Goal: Information Seeking & Learning: Learn about a topic

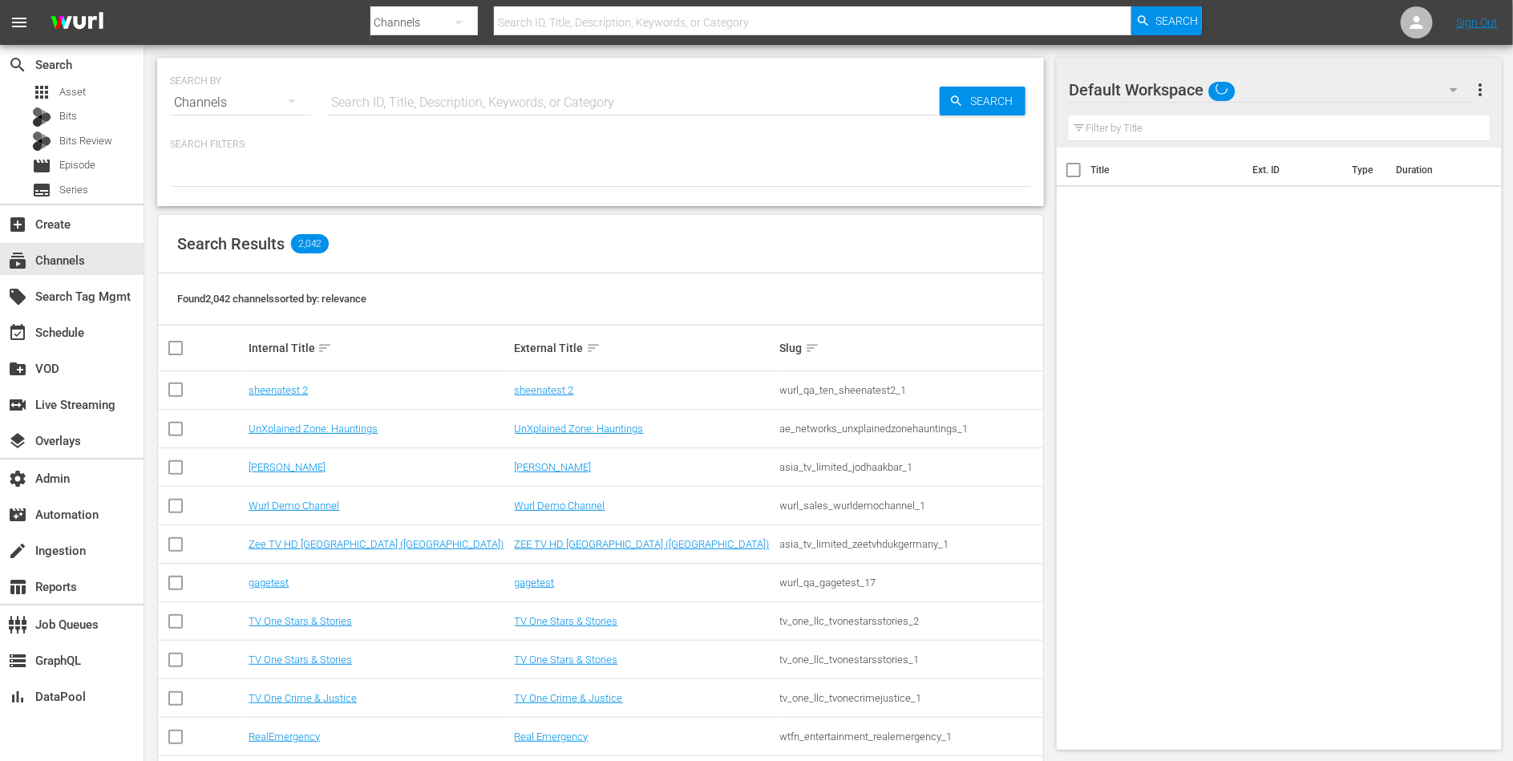
click at [550, 101] on input "text" at bounding box center [633, 102] width 613 height 38
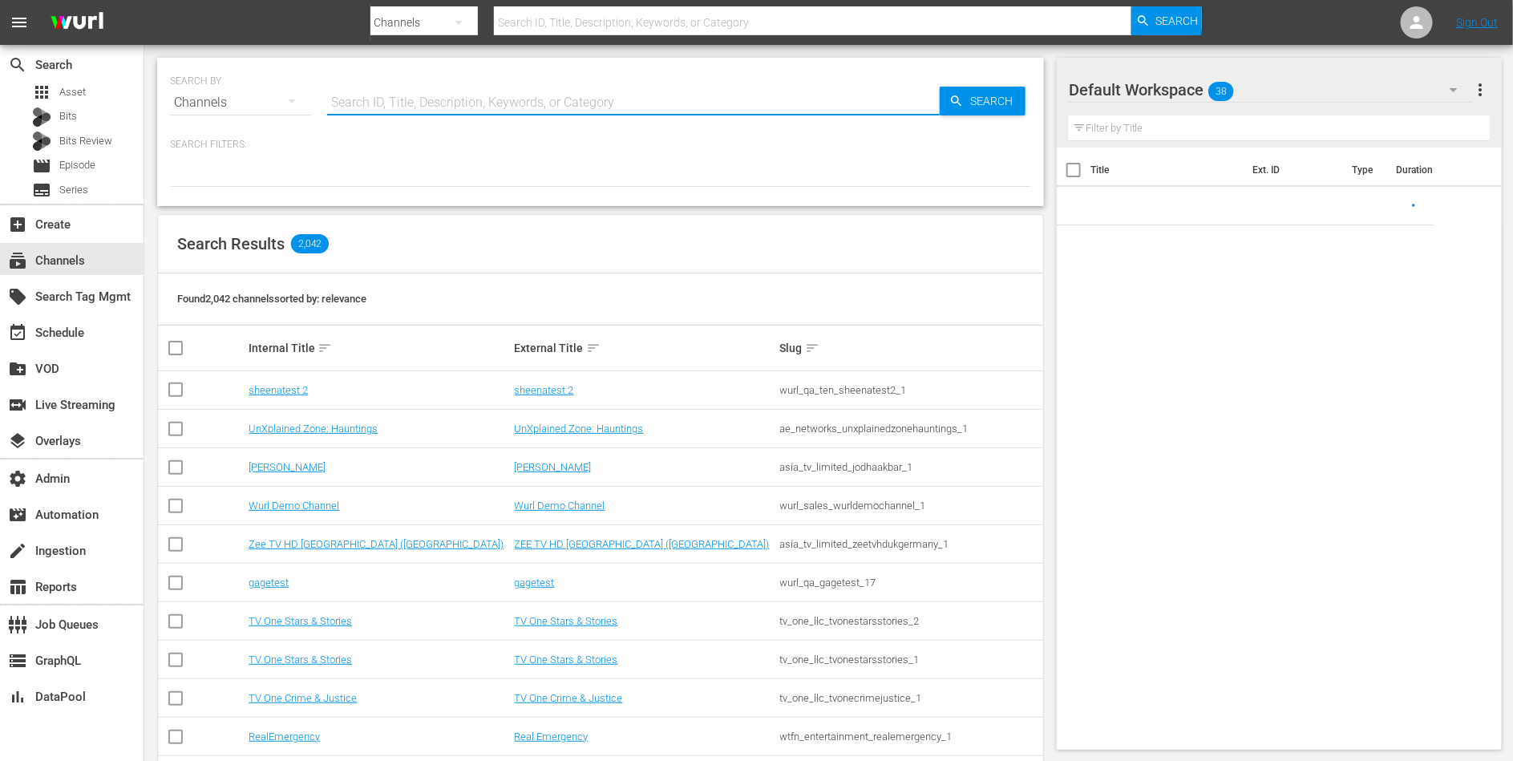
paste input "lol_lolnetwork_5"
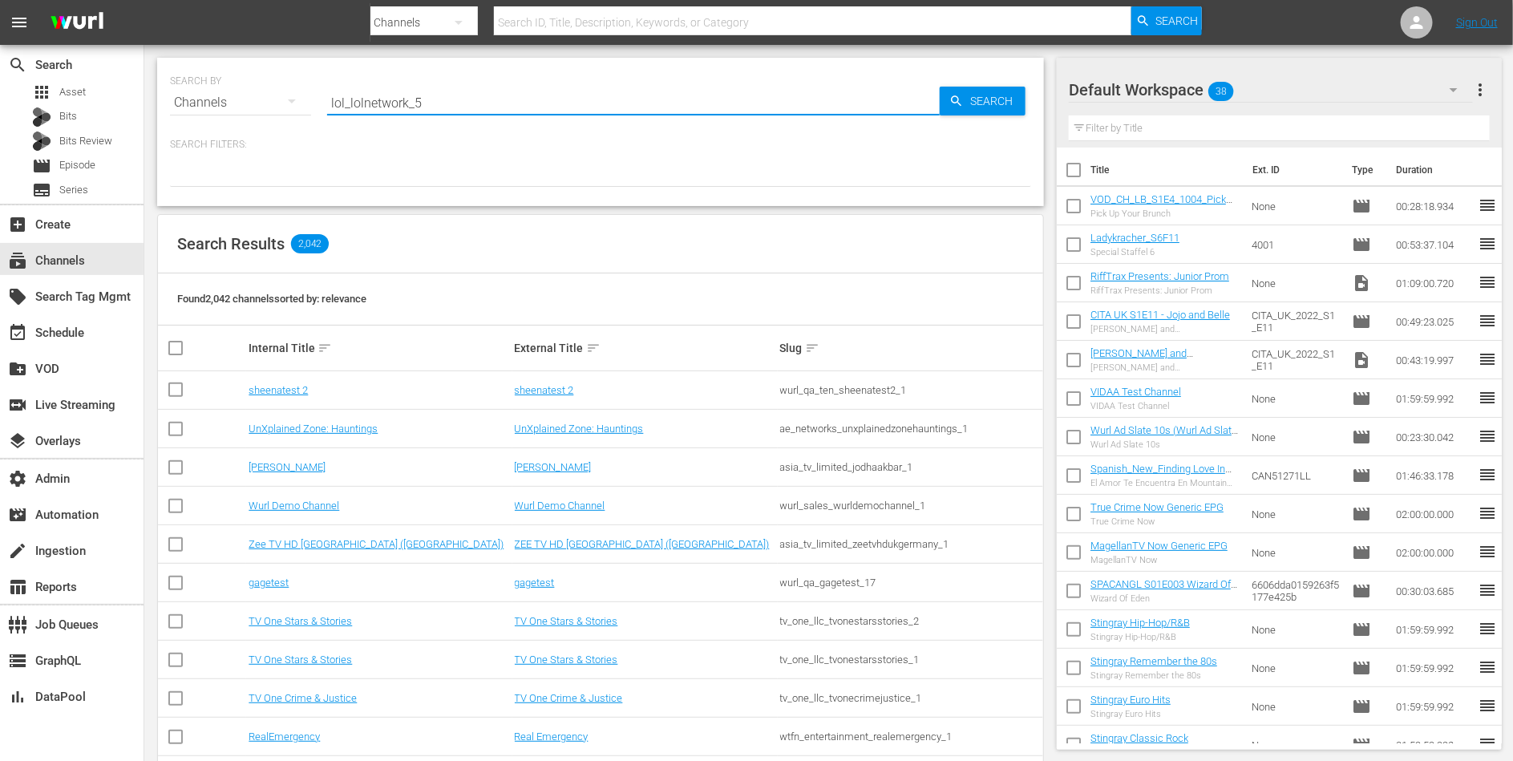
type input "lol_lolnetwork_5"
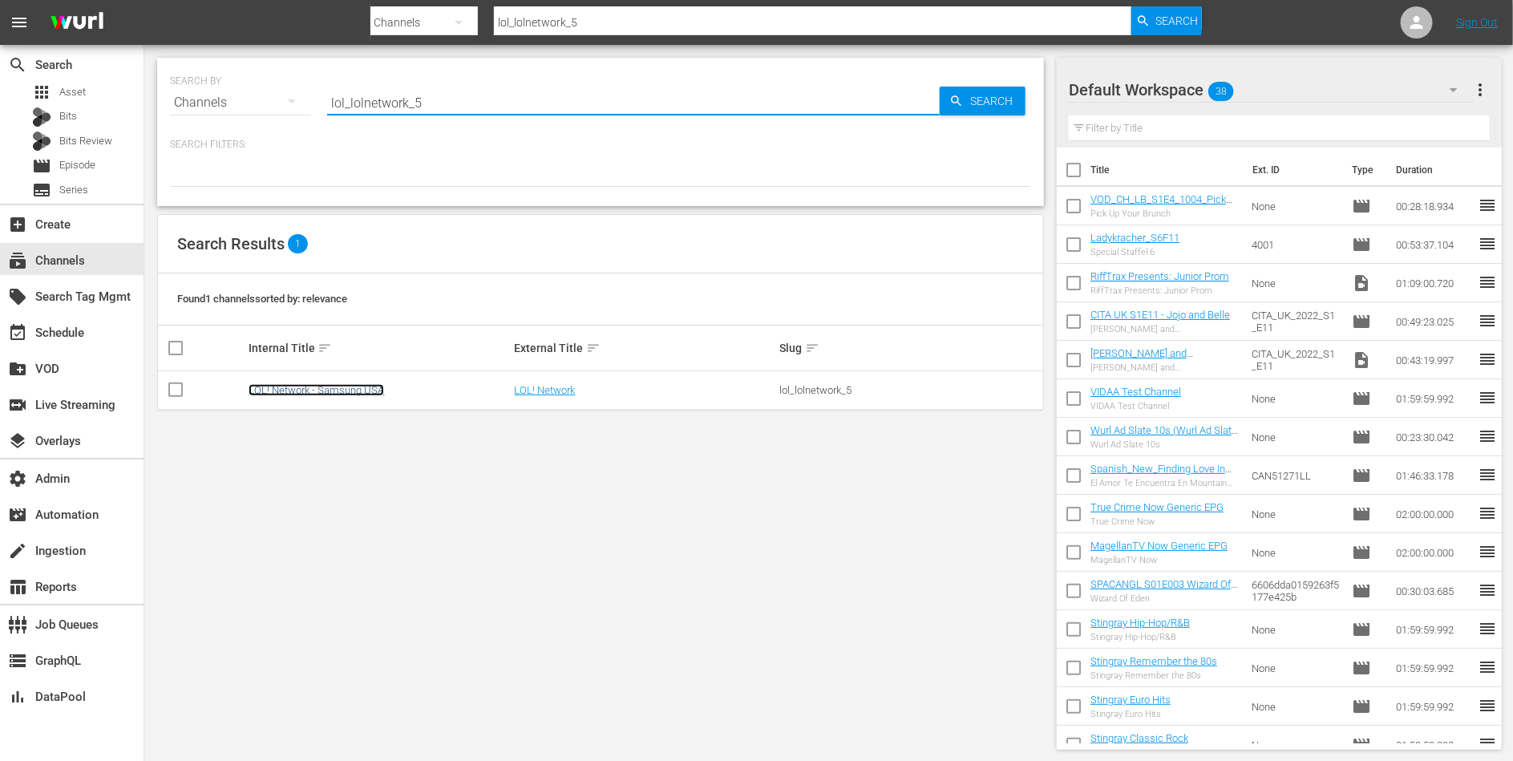
click at [357, 387] on link "LOL! Network - Samsung USA" at bounding box center [317, 390] width 136 height 12
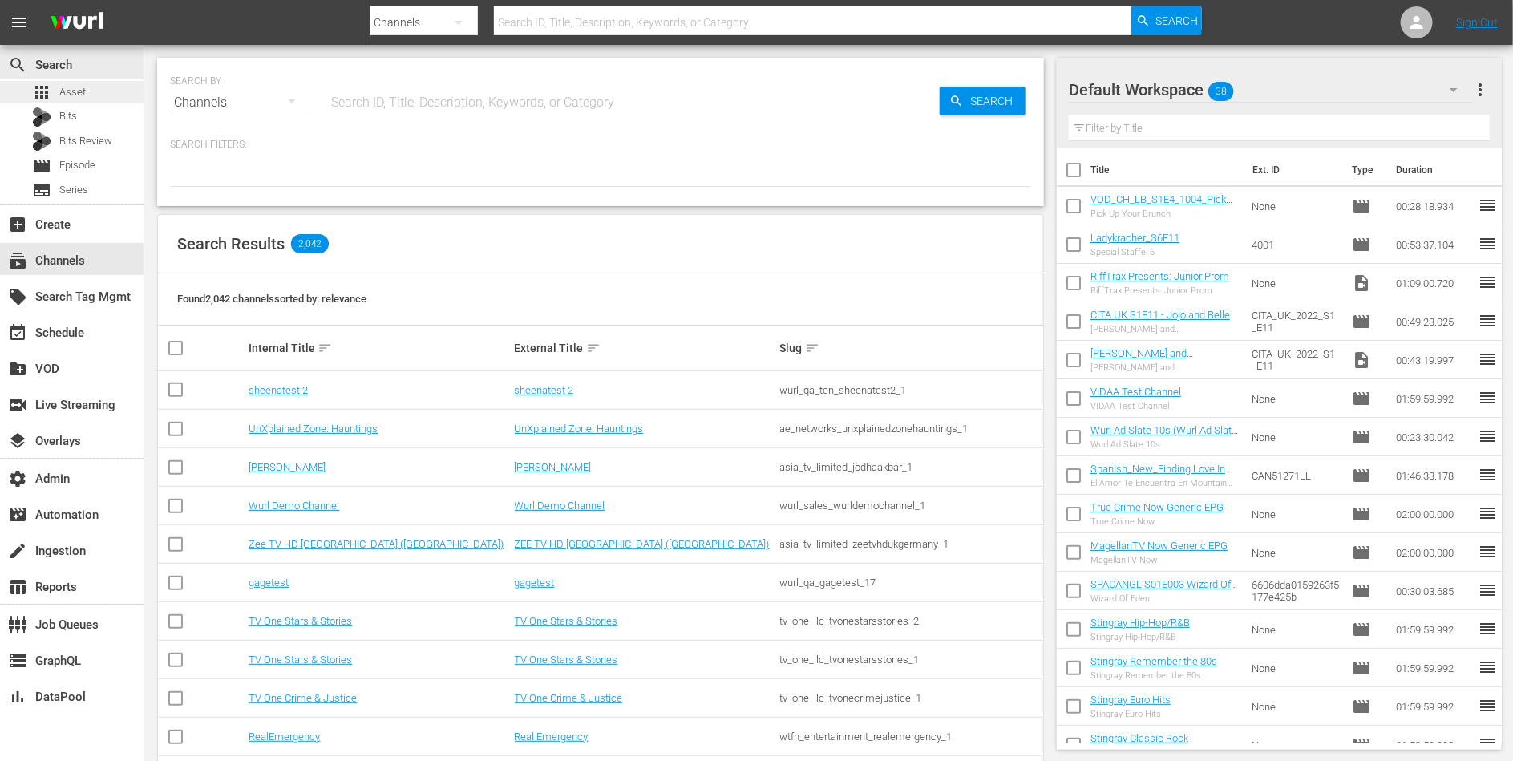
click at [82, 81] on div "apps Asset" at bounding box center [59, 92] width 54 height 22
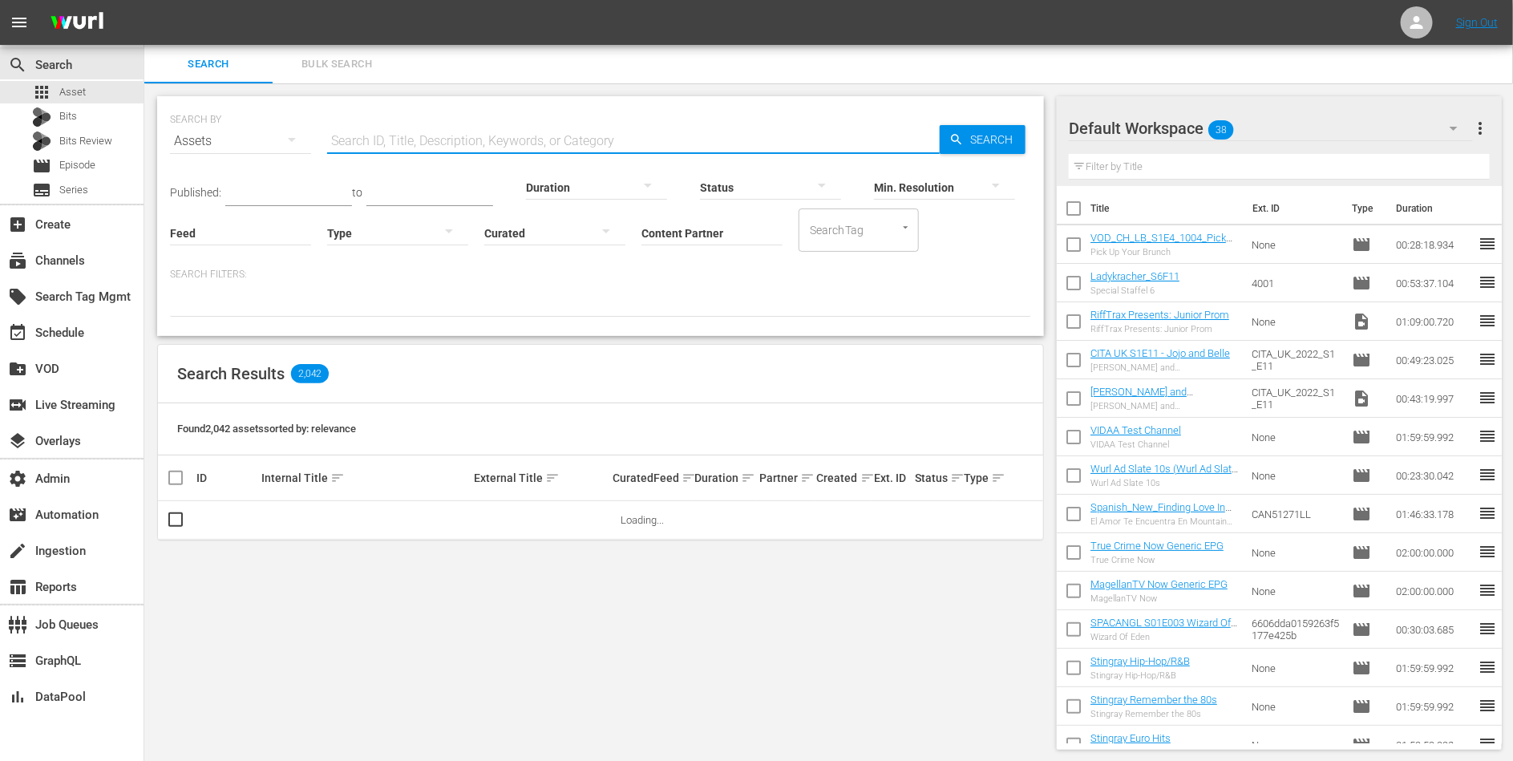
click at [381, 143] on input "text" at bounding box center [633, 141] width 613 height 38
paste input "189189937"
type input "189189937"
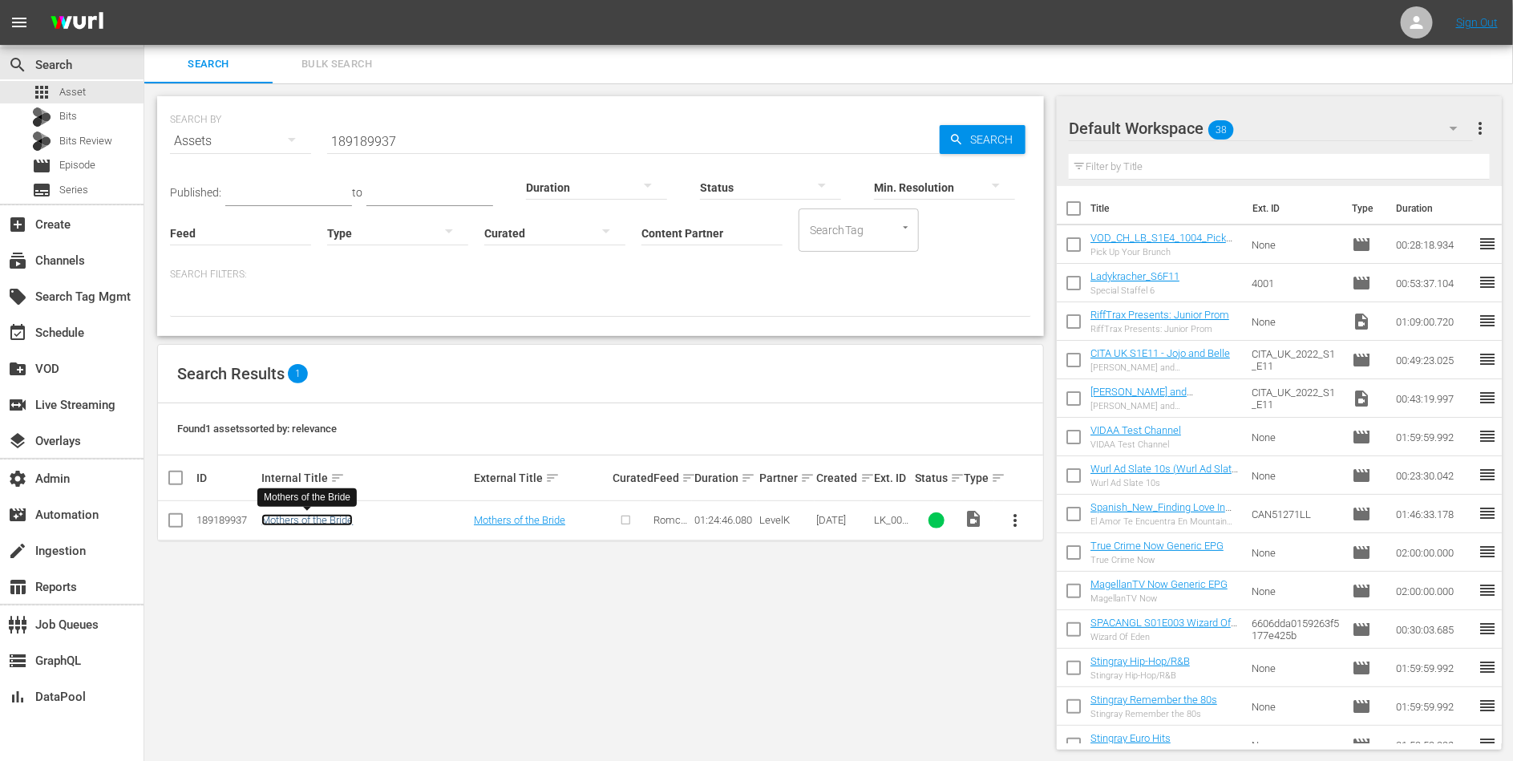
click at [286, 514] on link "Mothers of the Bride" at bounding box center [306, 520] width 91 height 12
drag, startPoint x: 377, startPoint y: 527, endPoint x: 286, endPoint y: 526, distance: 90.6
click at [286, 526] on td "Mothers of the Bride" at bounding box center [365, 520] width 213 height 39
drag, startPoint x: 396, startPoint y: 517, endPoint x: 264, endPoint y: 520, distance: 132.4
click at [264, 520] on div "Mothers of the Bride" at bounding box center [365, 520] width 208 height 12
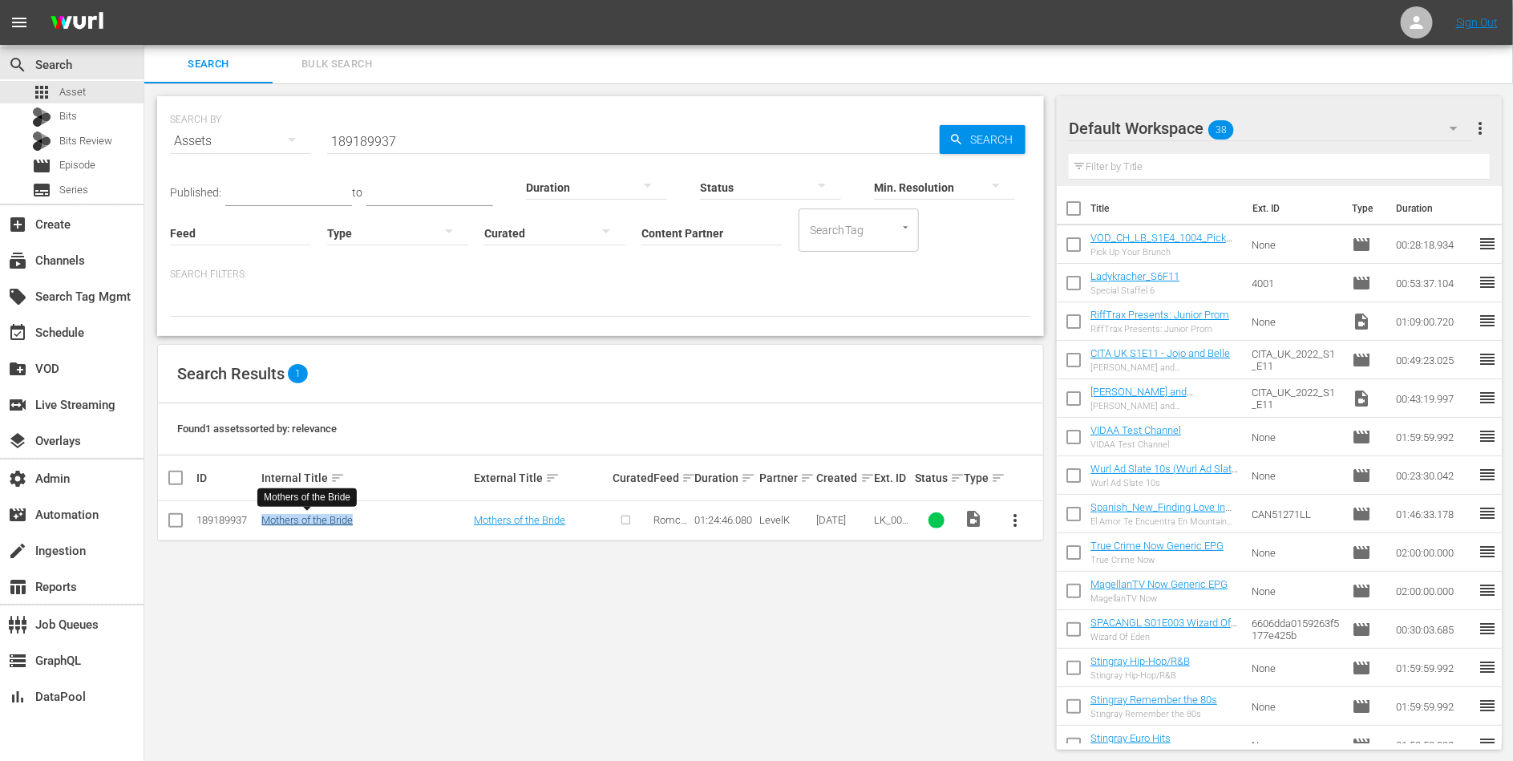
copy link "Mothers of the Bride"
click at [1417, 22] on icon at bounding box center [1416, 22] width 19 height 19
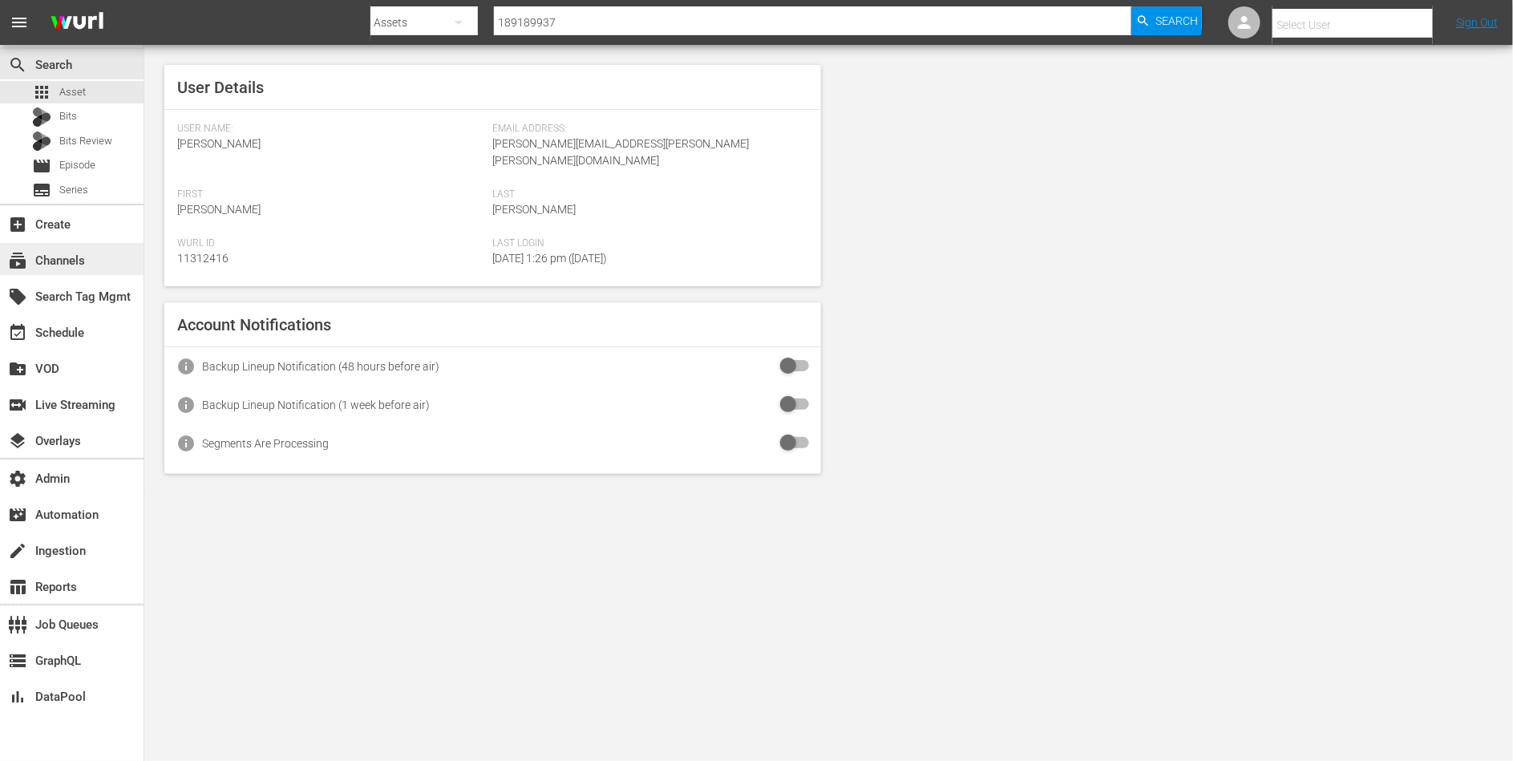
click at [69, 269] on div "subscriptions Channels" at bounding box center [72, 259] width 144 height 32
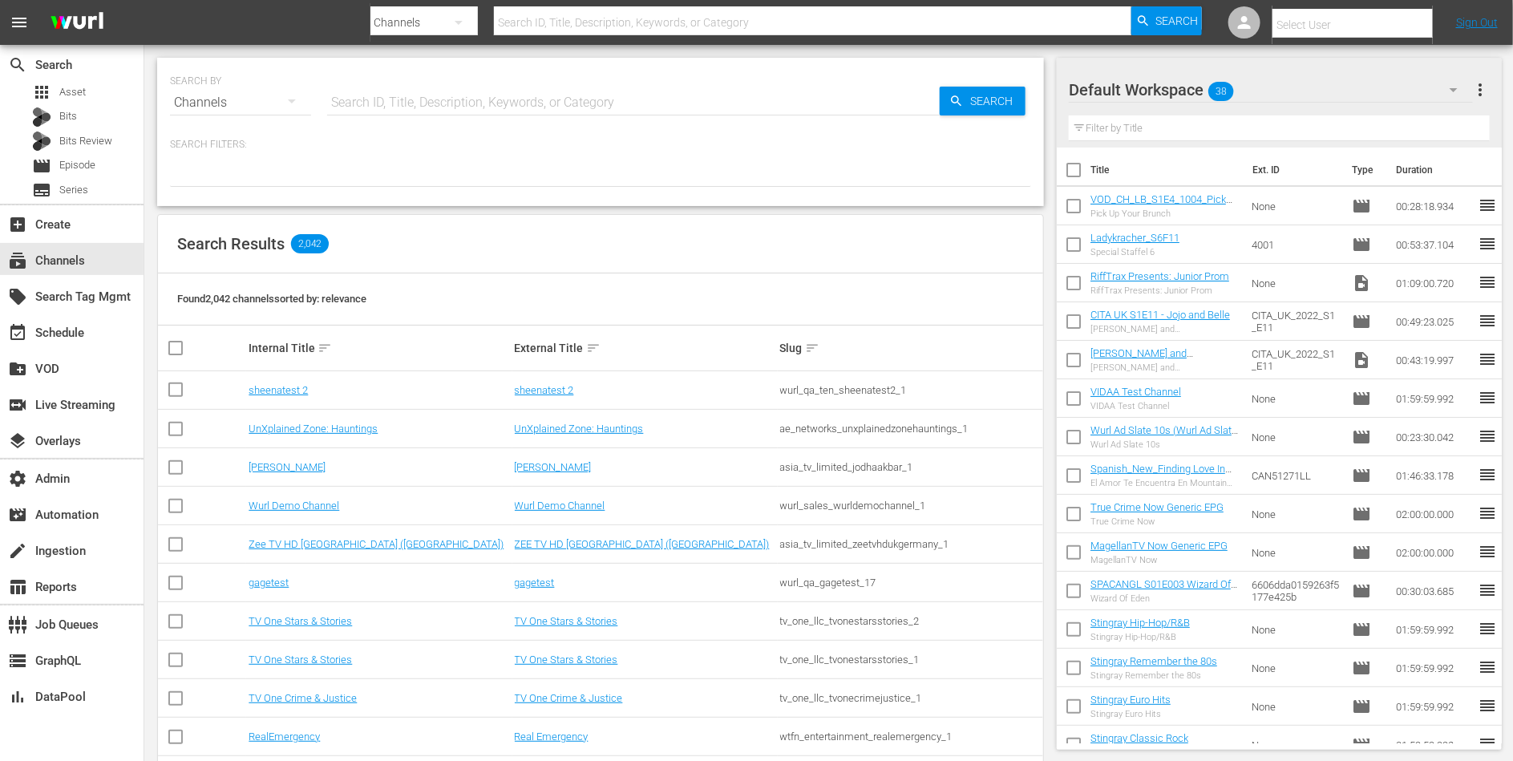
click at [1378, 19] on input "text" at bounding box center [1375, 25] width 205 height 38
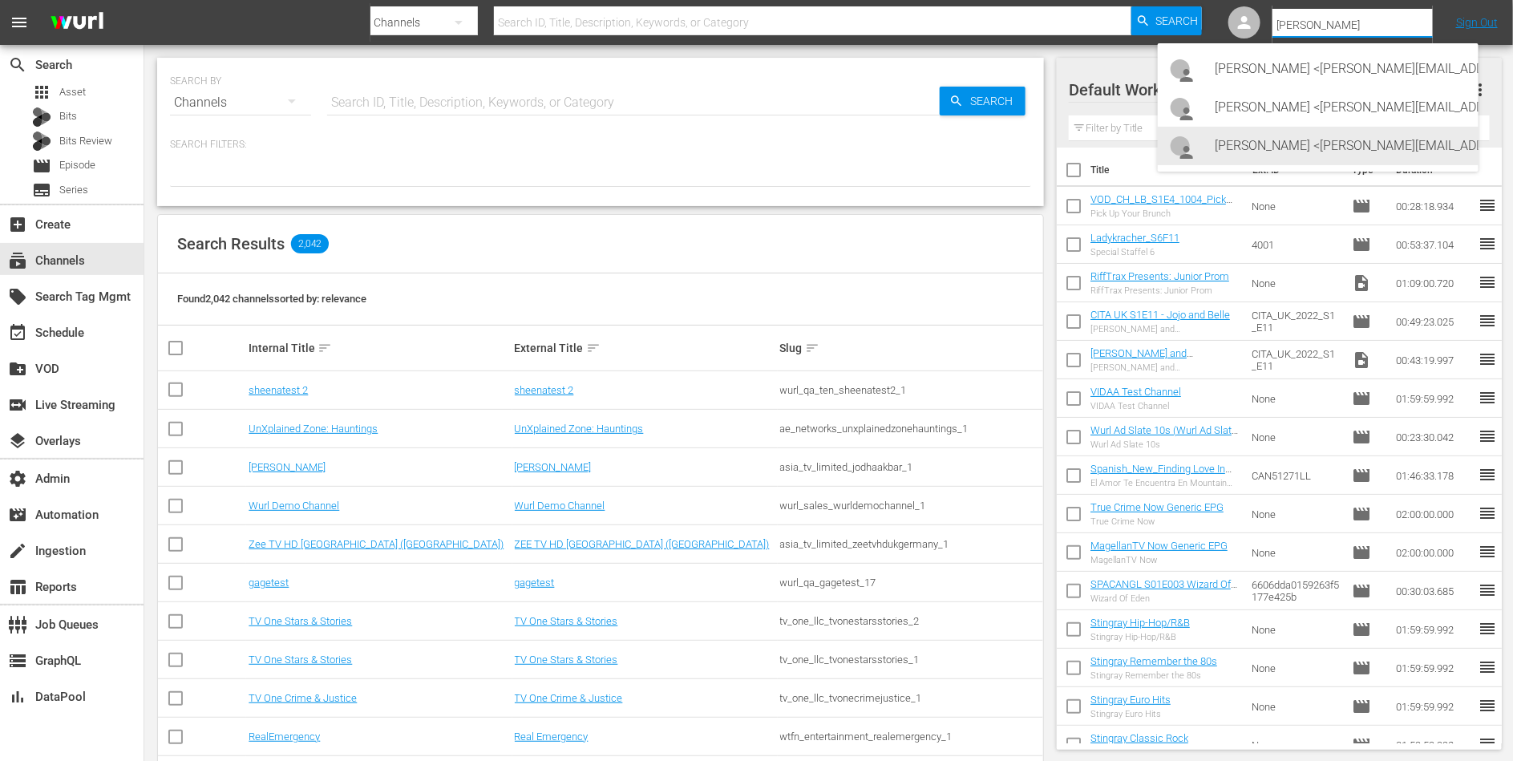
click at [1301, 141] on div "Lars Frahm <lars@levelk.dk>" at bounding box center [1341, 146] width 250 height 38
type input "Lars Frahm (11314798)"
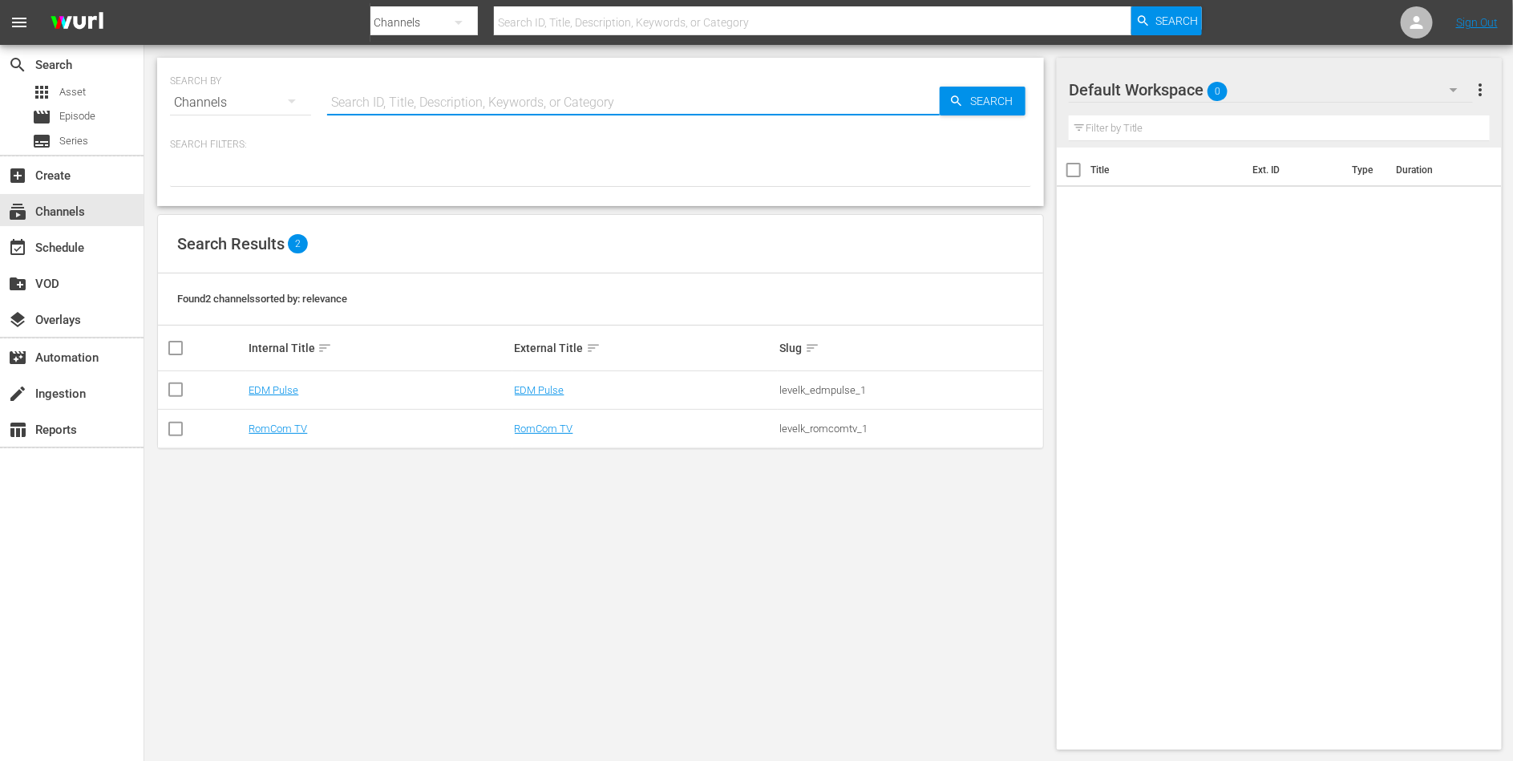
click at [746, 99] on input "text" at bounding box center [633, 102] width 613 height 38
paste input "Mothers of the Bride"
type input "Mothers of the Bride"
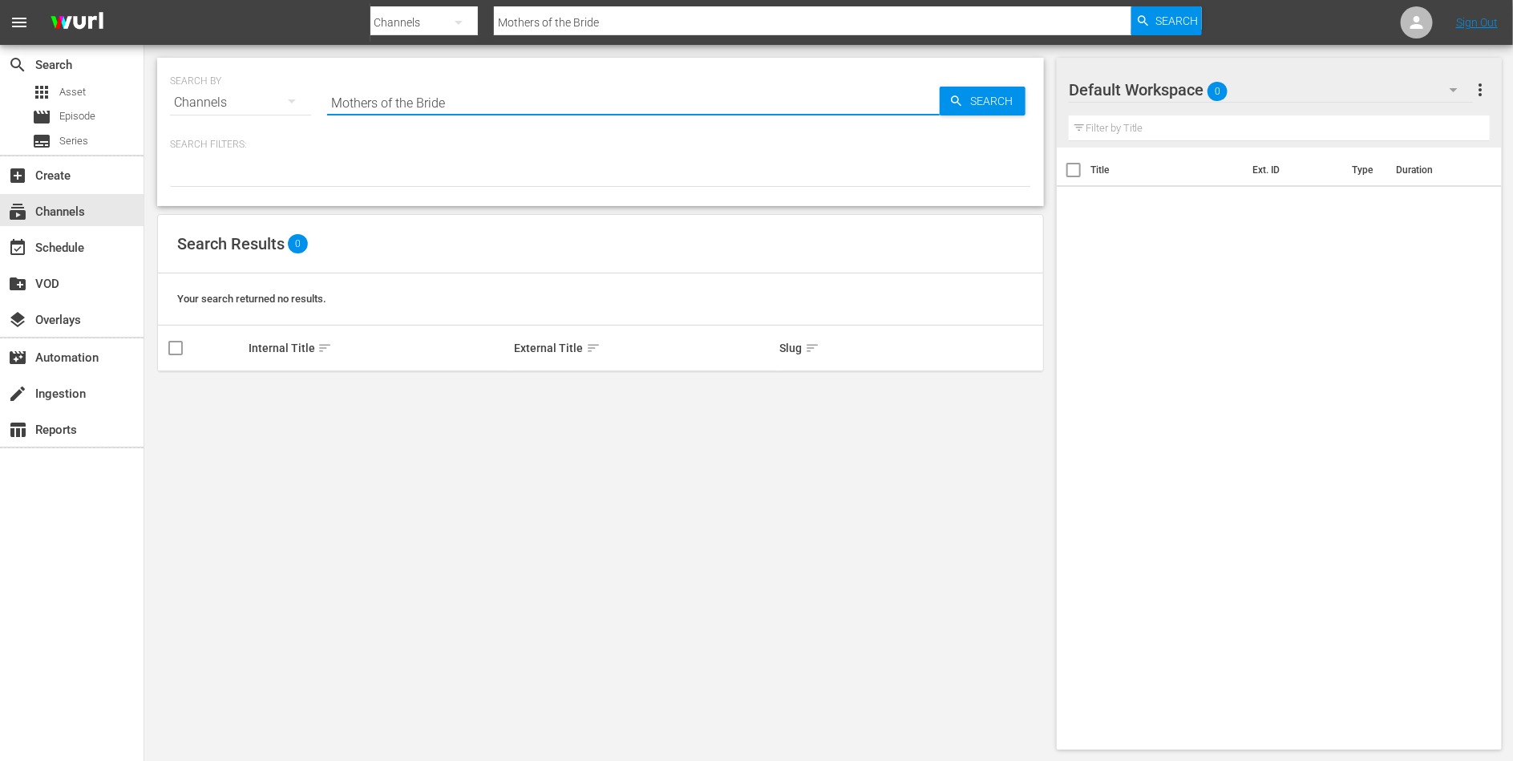
type input "Mothers of the Bride"
click at [959, 96] on icon "button" at bounding box center [956, 101] width 14 height 14
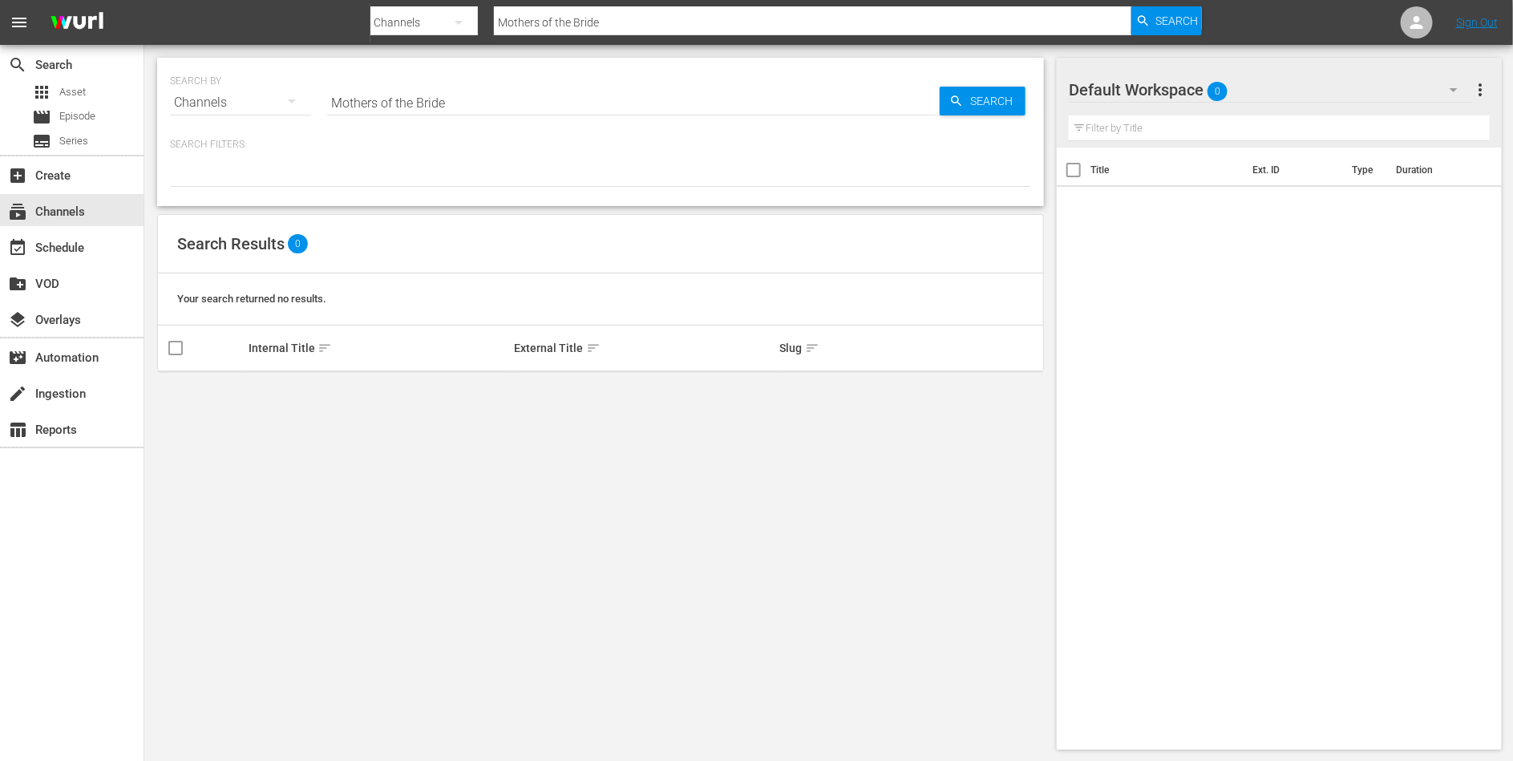
click at [766, 94] on input "Mothers of the Bride" at bounding box center [633, 102] width 613 height 38
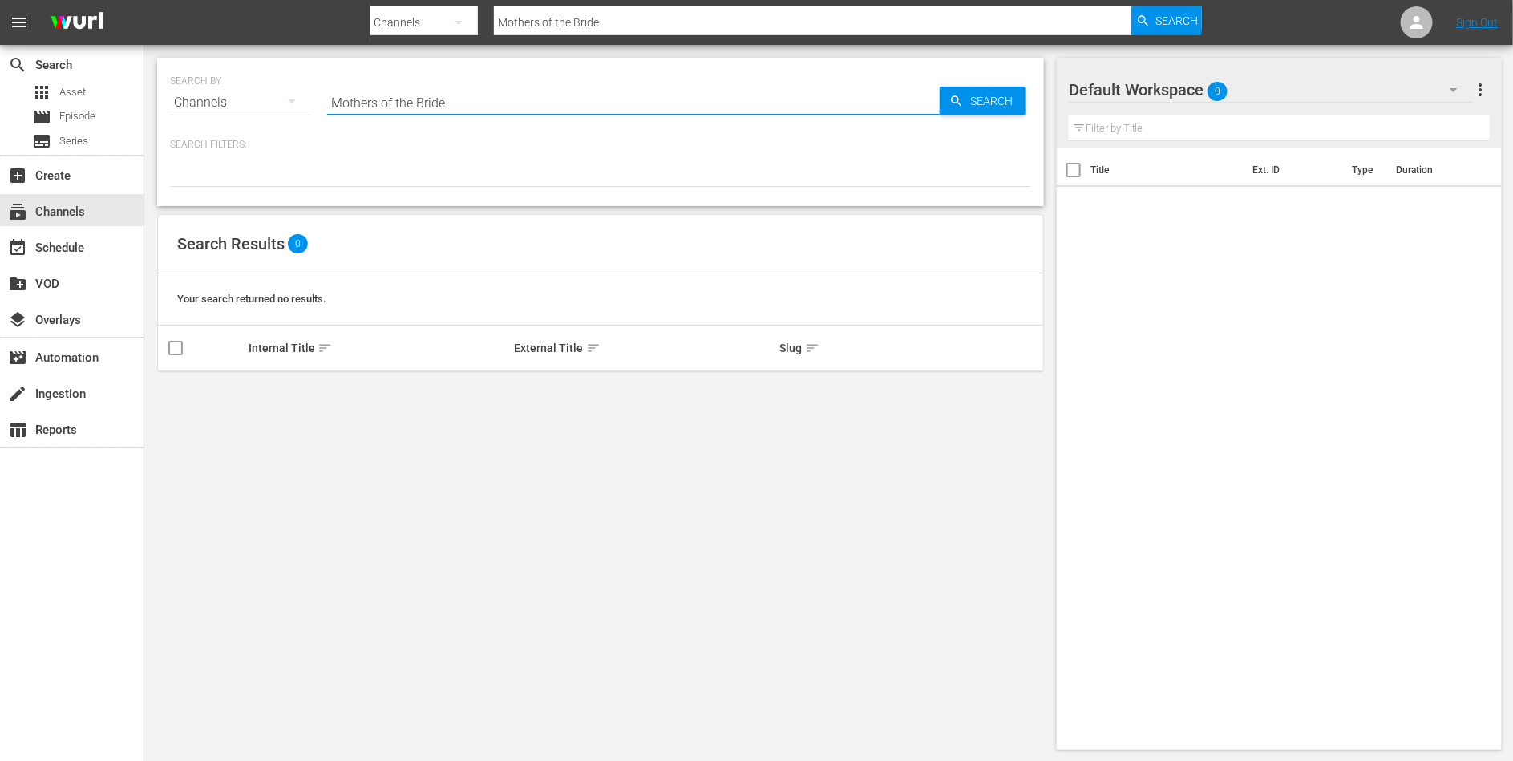
click at [705, 94] on input "Mothers of the Bride" at bounding box center [633, 102] width 613 height 38
click at [448, 101] on input "Mothers of the Bride" at bounding box center [633, 102] width 613 height 38
click at [47, 96] on span "apps" at bounding box center [41, 92] width 19 height 19
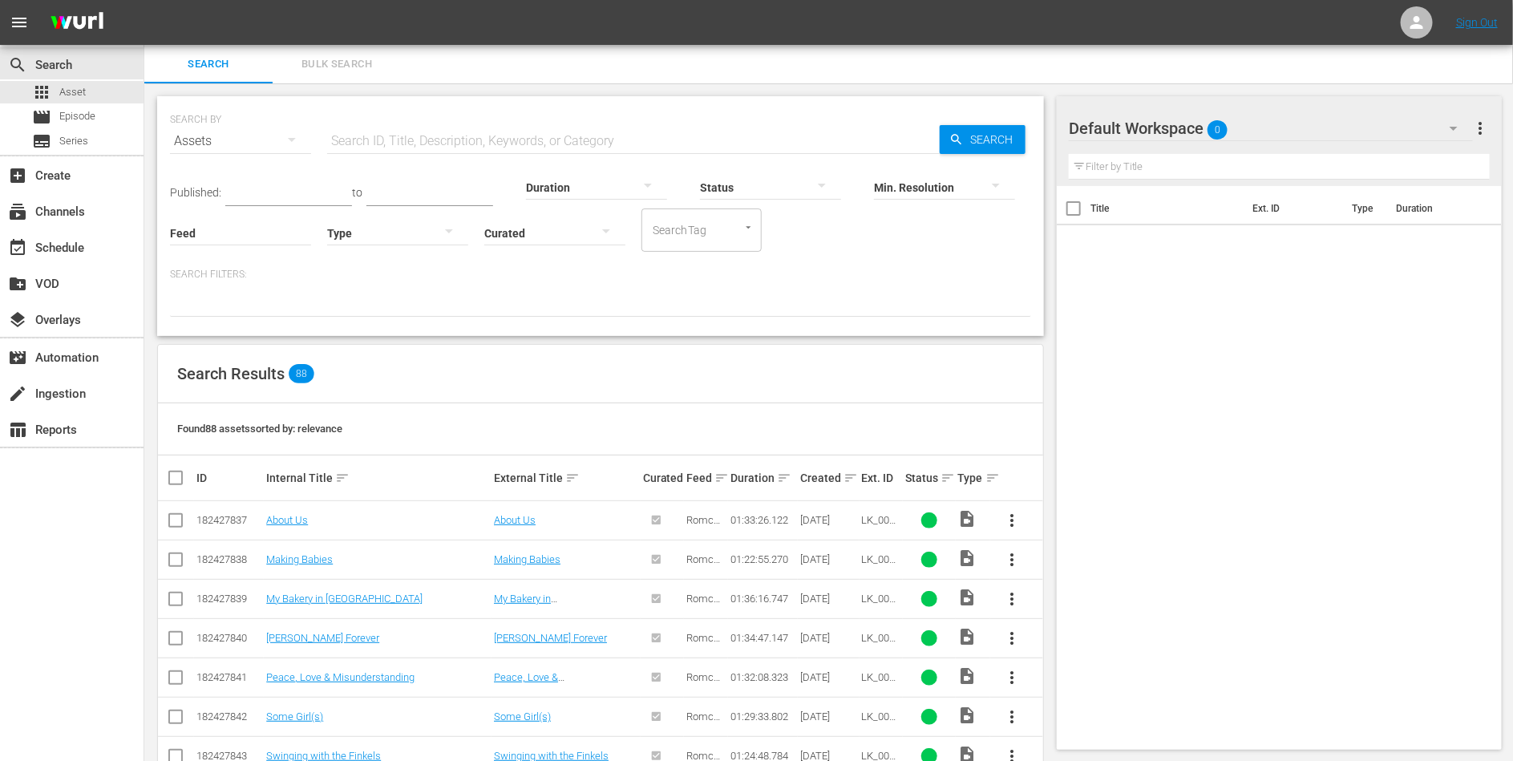
click at [383, 136] on input "text" at bounding box center [633, 141] width 613 height 38
paste input "Mothers of the Bride"
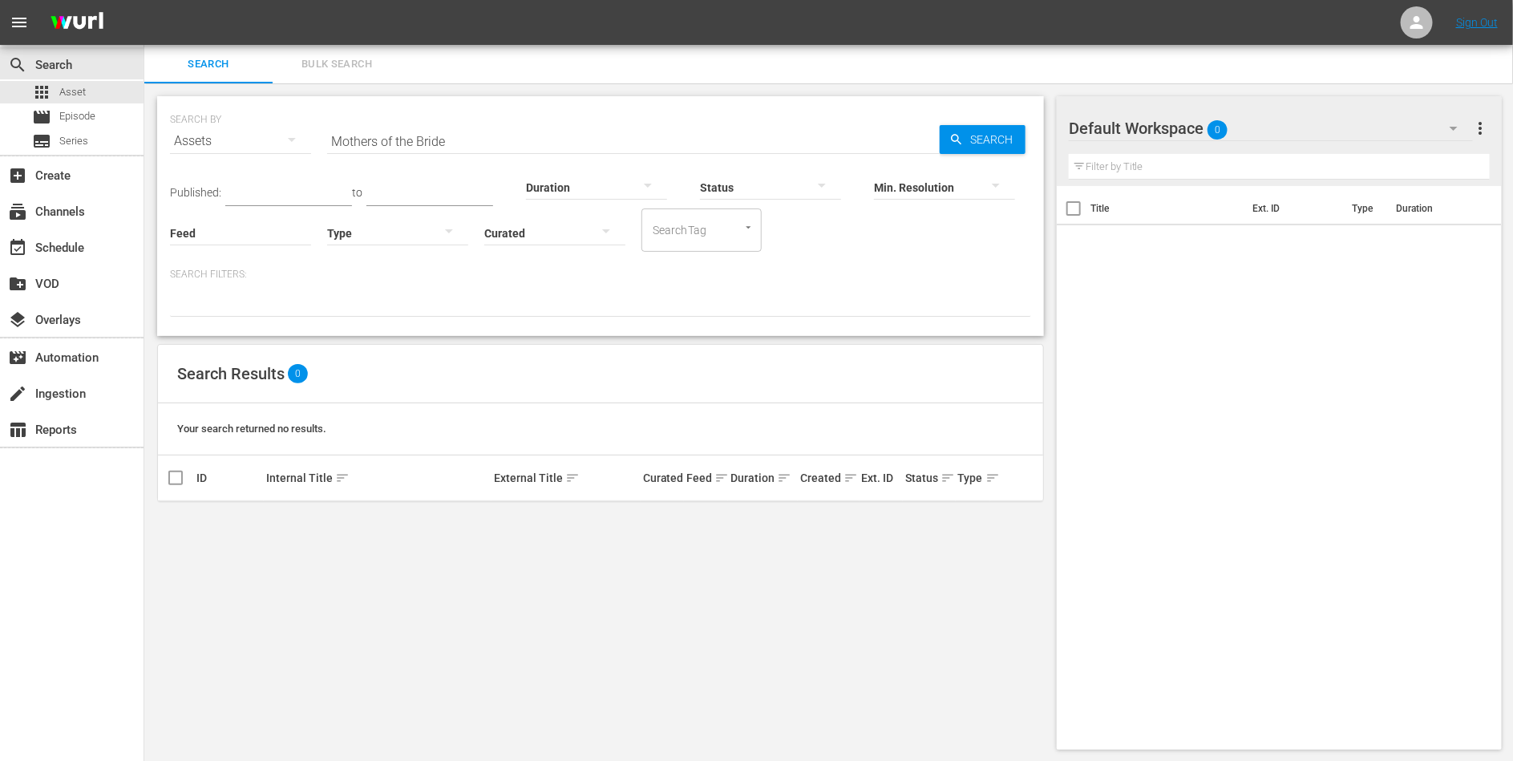
click at [533, 295] on div at bounding box center [600, 302] width 861 height 27
click at [468, 144] on input "Mothers of the Bride" at bounding box center [633, 141] width 613 height 38
click at [975, 148] on div "Min. Resolution" at bounding box center [944, 177] width 141 height 58
click at [982, 141] on span "Search" at bounding box center [995, 139] width 62 height 29
click at [1006, 134] on span "Search" at bounding box center [995, 139] width 62 height 29
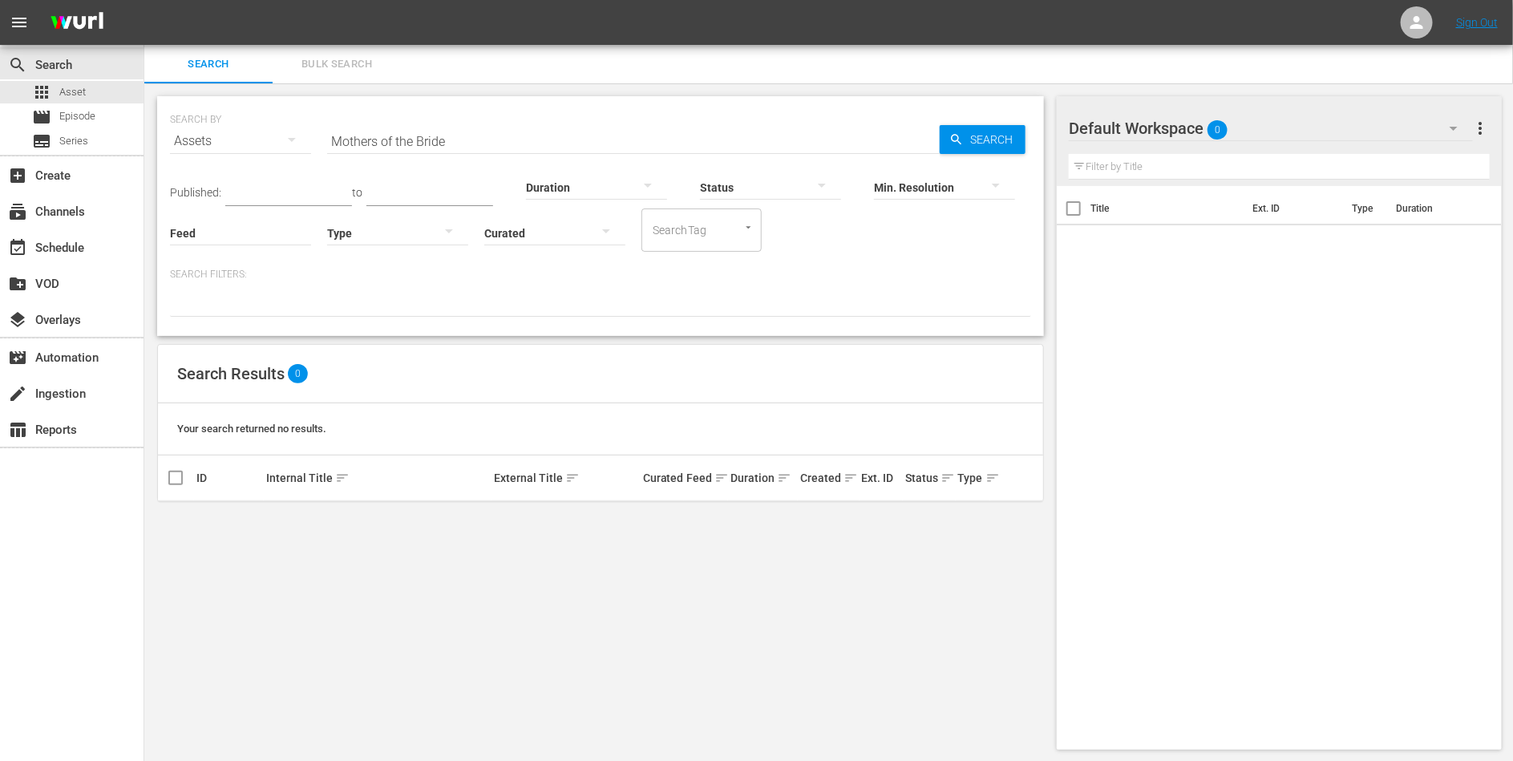
click at [485, 141] on input "Mothers of the Bride" at bounding box center [633, 141] width 613 height 38
click at [394, 140] on input "Mothers of the Bride" at bounding box center [633, 141] width 613 height 38
click at [380, 140] on input "Mothers of the Bride" at bounding box center [633, 141] width 613 height 38
drag, startPoint x: 383, startPoint y: 140, endPoint x: 456, endPoint y: 141, distance: 73.0
click at [456, 141] on input "Mothers of the Bride" at bounding box center [633, 141] width 613 height 38
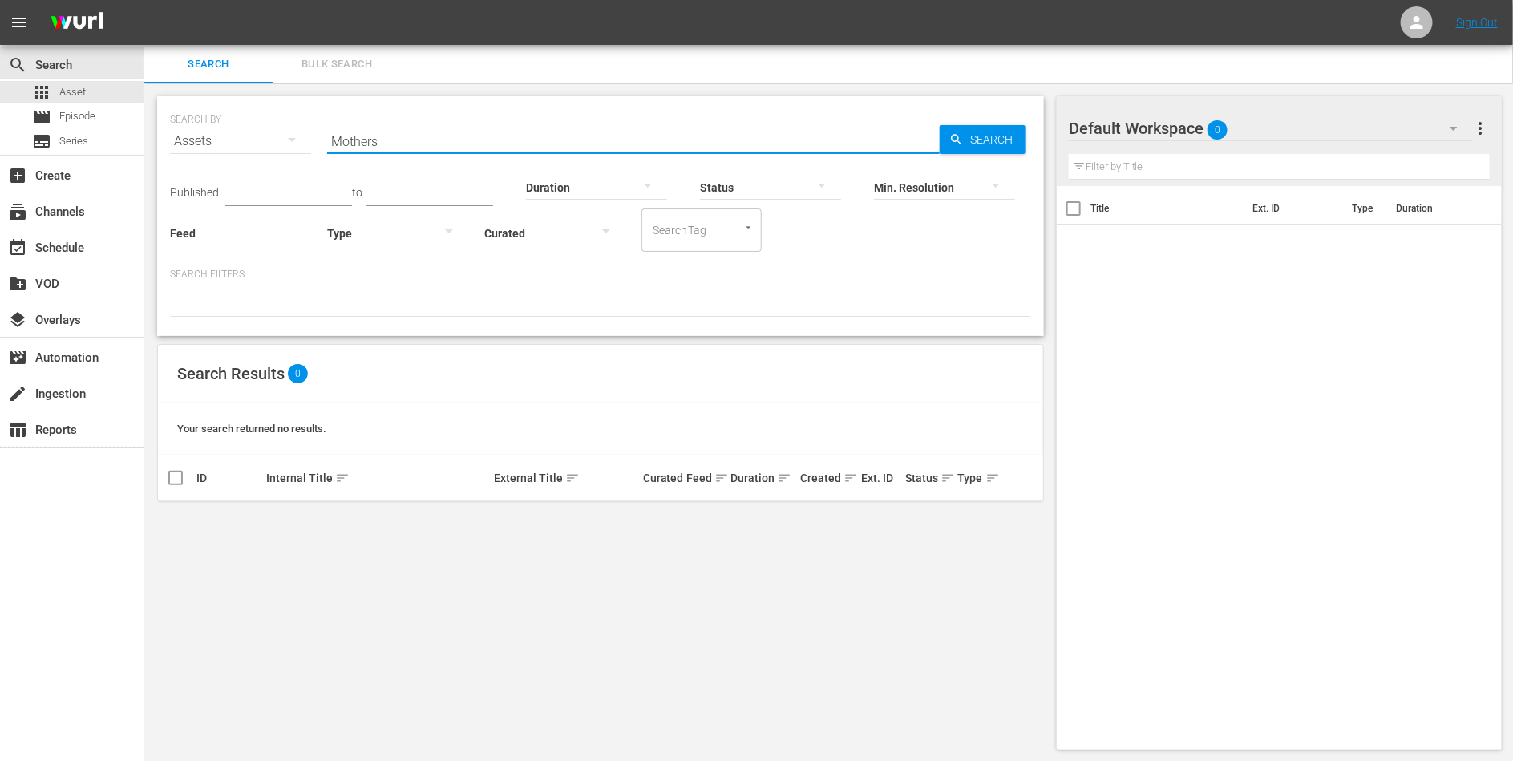
type input "Mothers"
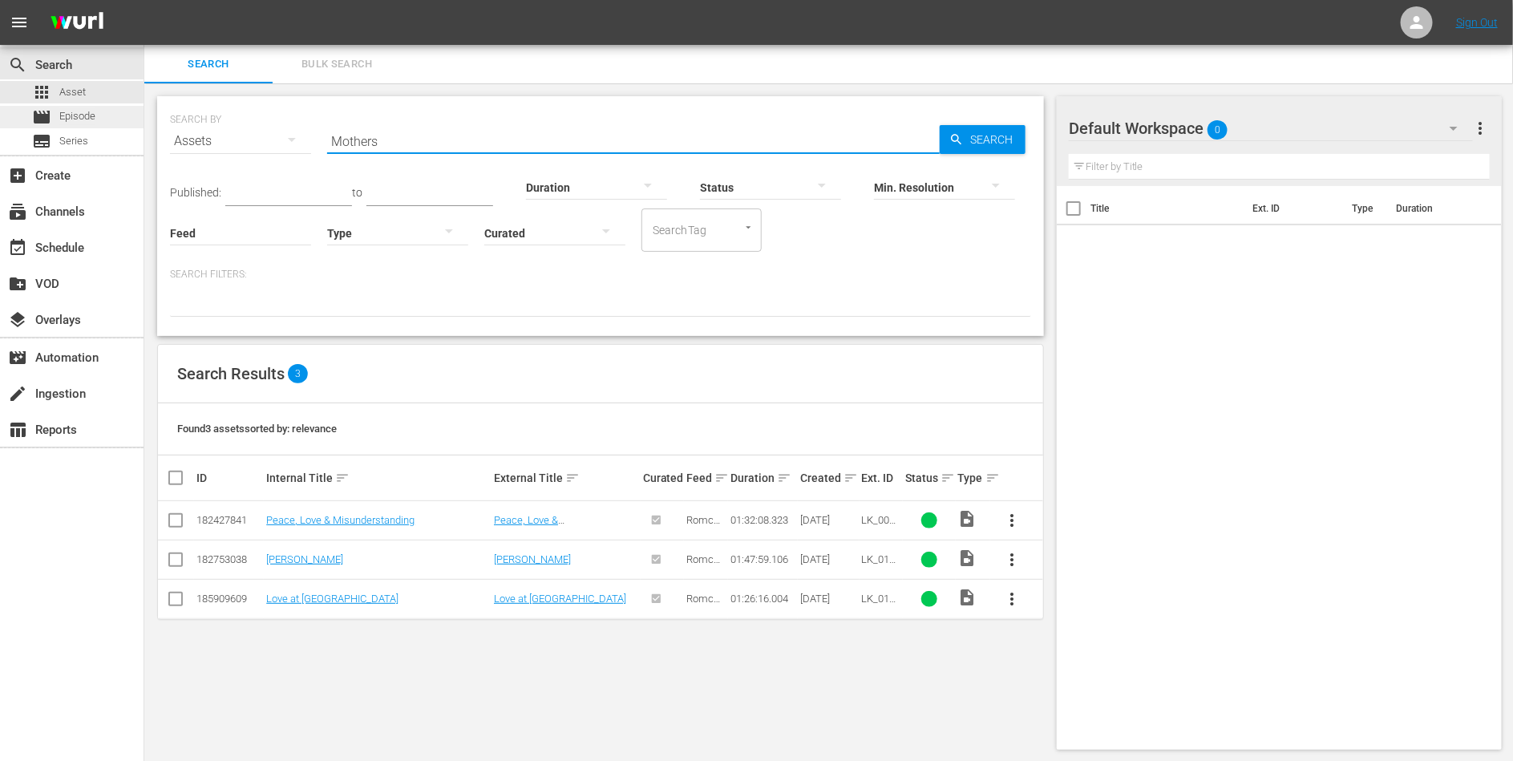
click at [94, 111] on span "Episode" at bounding box center [77, 116] width 36 height 16
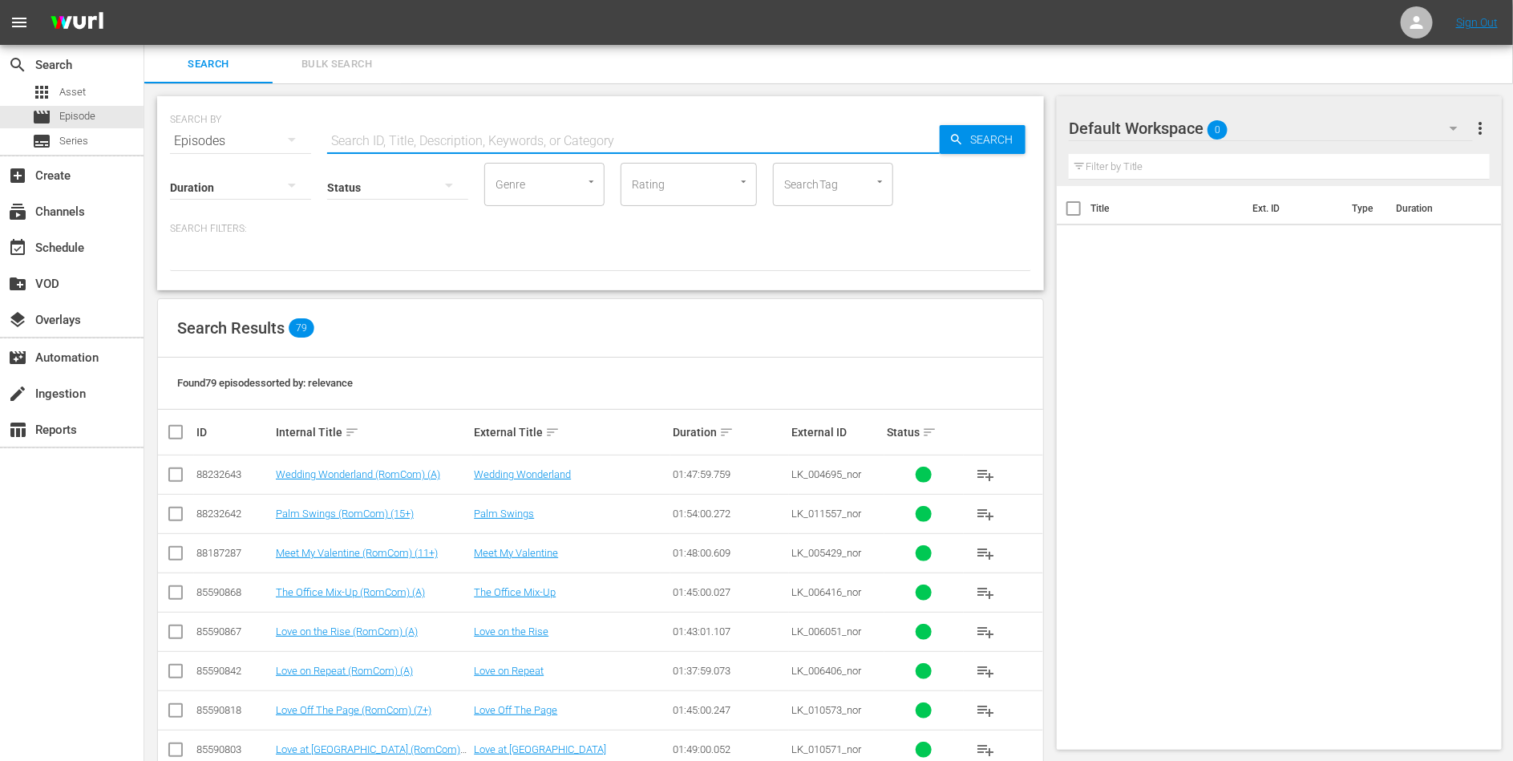
click at [389, 140] on input "text" at bounding box center [633, 141] width 613 height 38
type input "Mother"
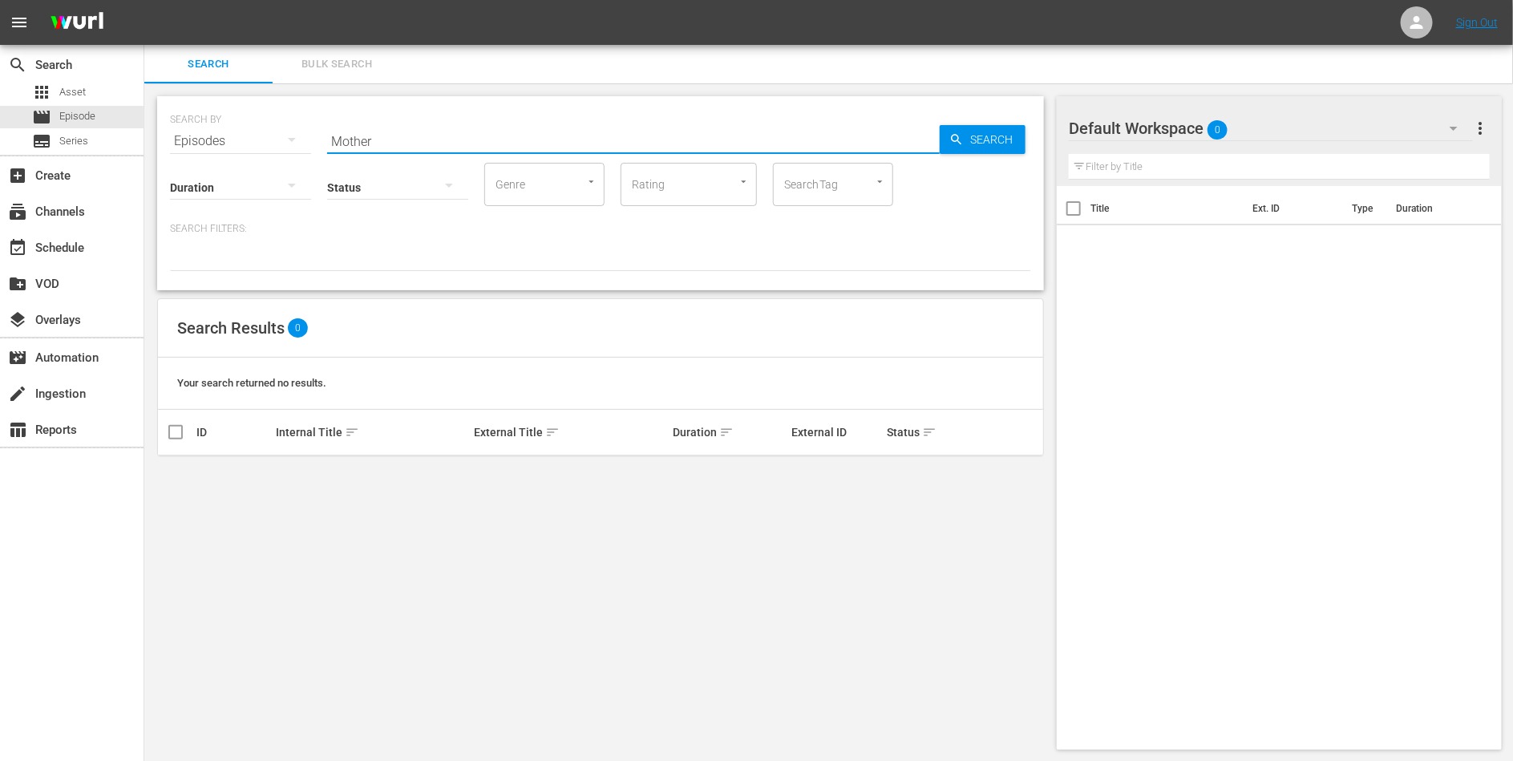
click at [429, 279] on div "SEARCH BY Search By Episodes Search ID, Title, Description, Keywords, or Catego…" at bounding box center [600, 193] width 887 height 194
click at [954, 152] on div "Search" at bounding box center [983, 139] width 86 height 29
click at [103, 95] on div "apps Asset" at bounding box center [72, 92] width 144 height 22
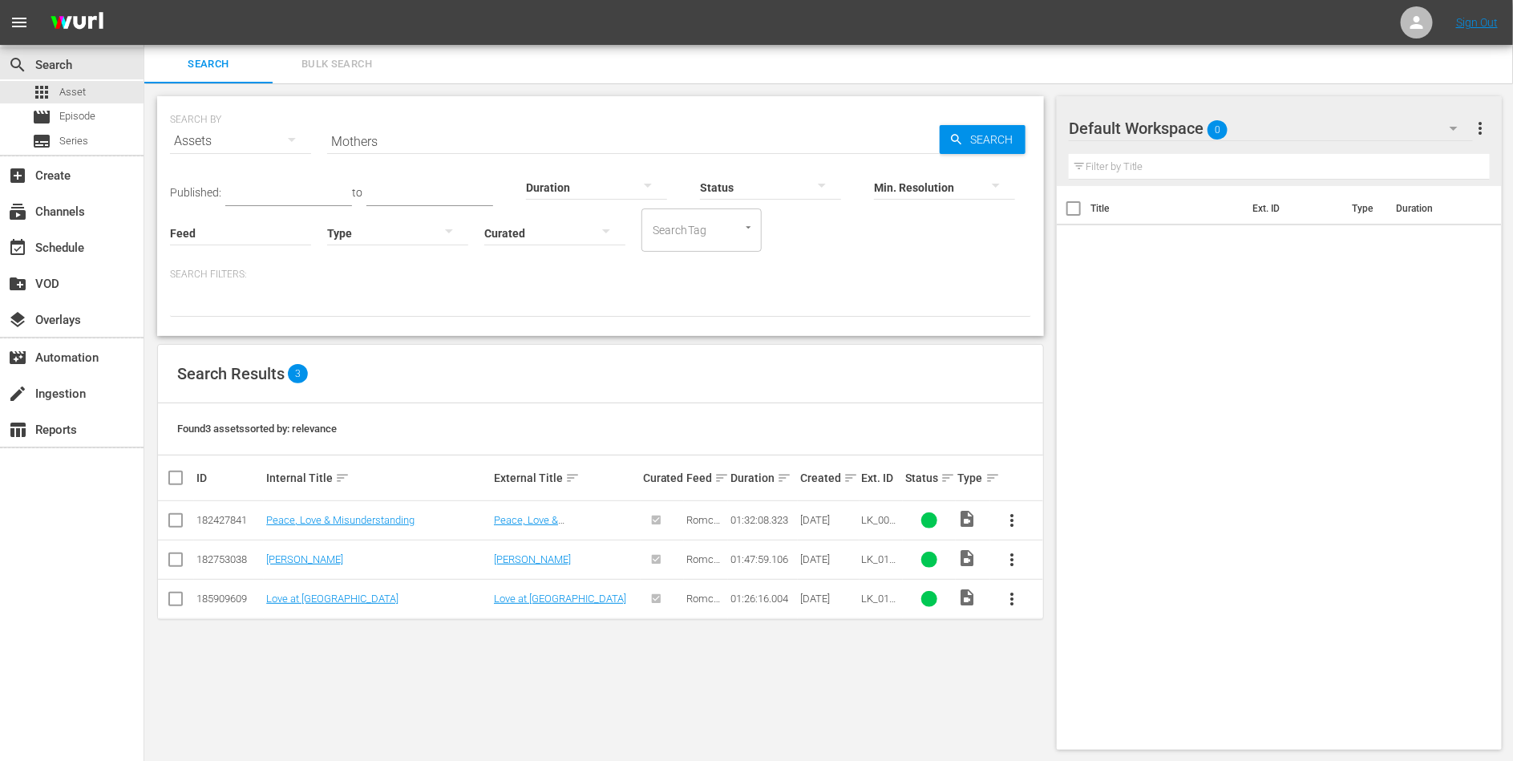
click at [383, 133] on input "Mothers" at bounding box center [633, 141] width 613 height 38
click at [392, 138] on input "Mothers" at bounding box center [633, 141] width 613 height 38
click at [356, 137] on input "Mothers" at bounding box center [633, 141] width 613 height 38
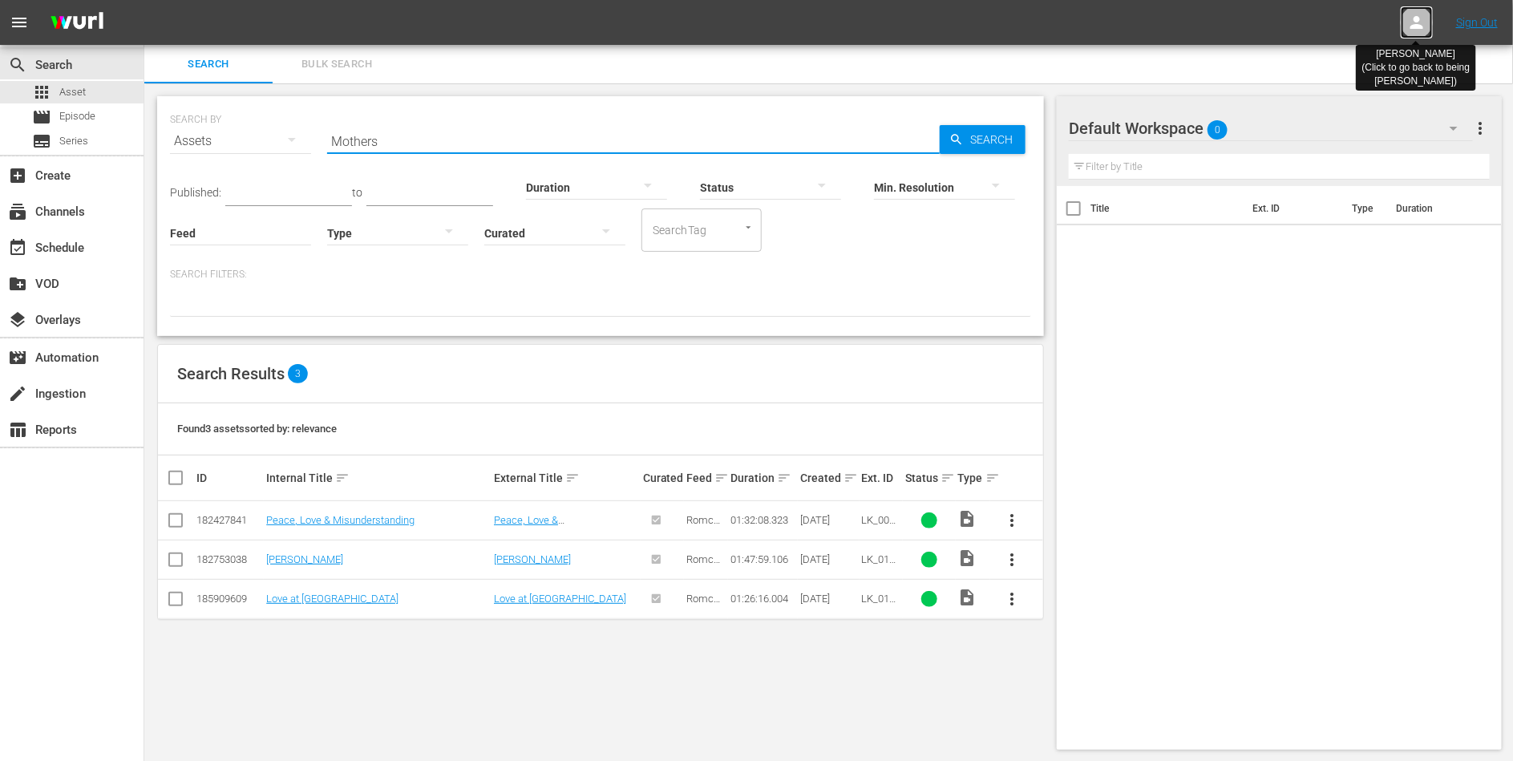
click at [1413, 27] on icon at bounding box center [1417, 22] width 13 height 13
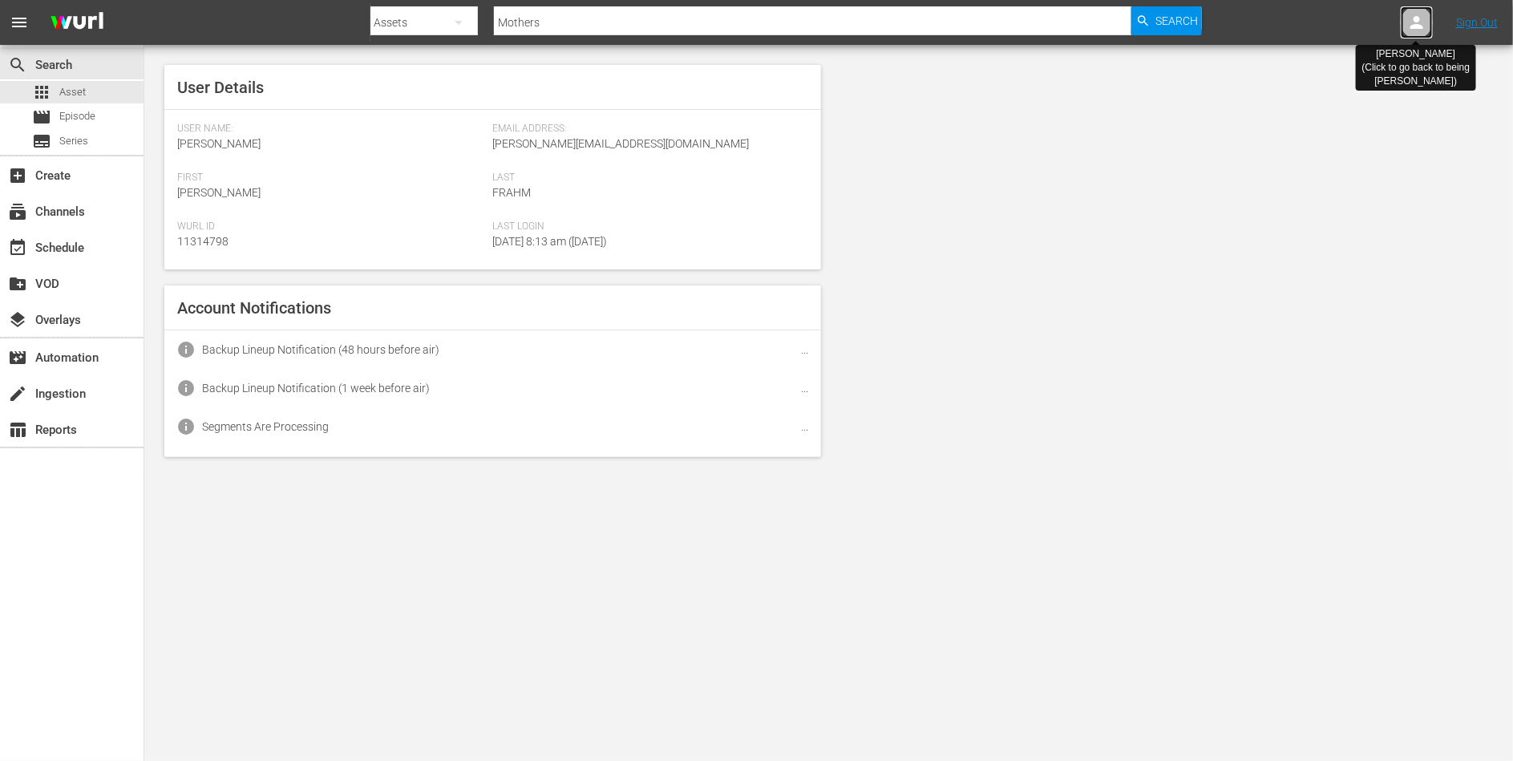
click at [1413, 27] on icon at bounding box center [1417, 22] width 13 height 13
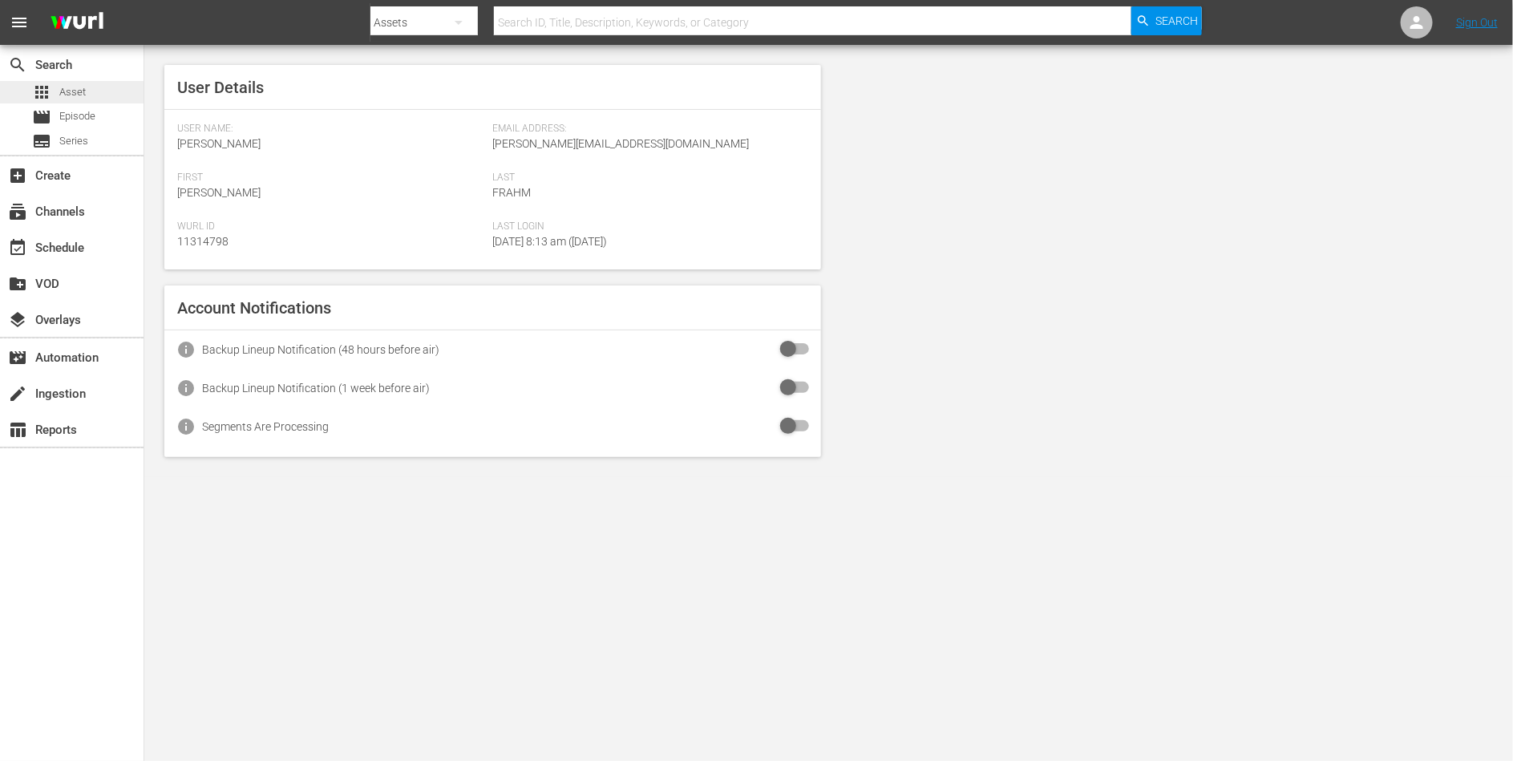
click at [61, 96] on span "Asset" at bounding box center [72, 92] width 26 height 16
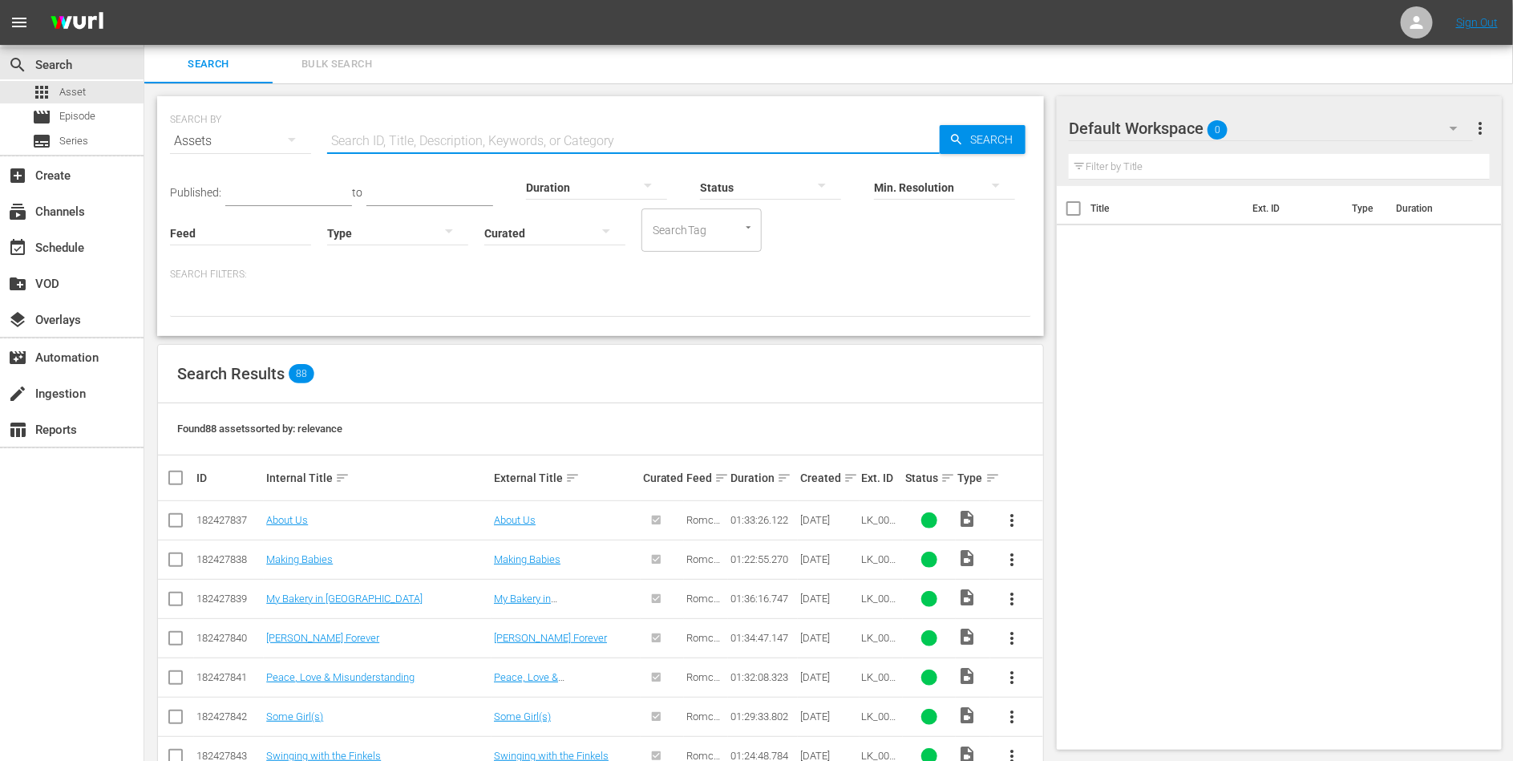
click at [371, 144] on input "text" at bounding box center [633, 141] width 613 height 38
paste input "189189937"
type input "189189937"
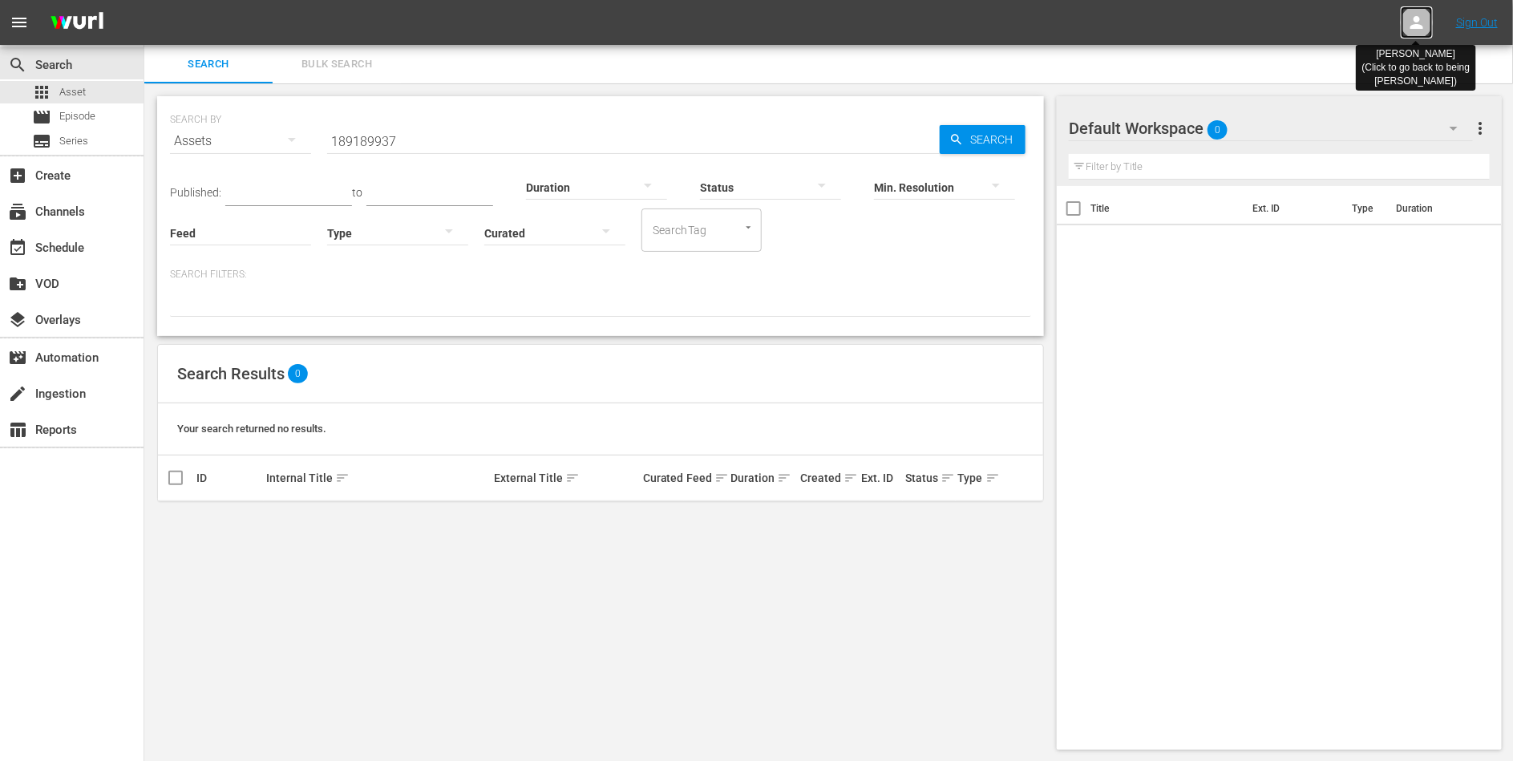
click at [1415, 14] on icon at bounding box center [1416, 22] width 19 height 19
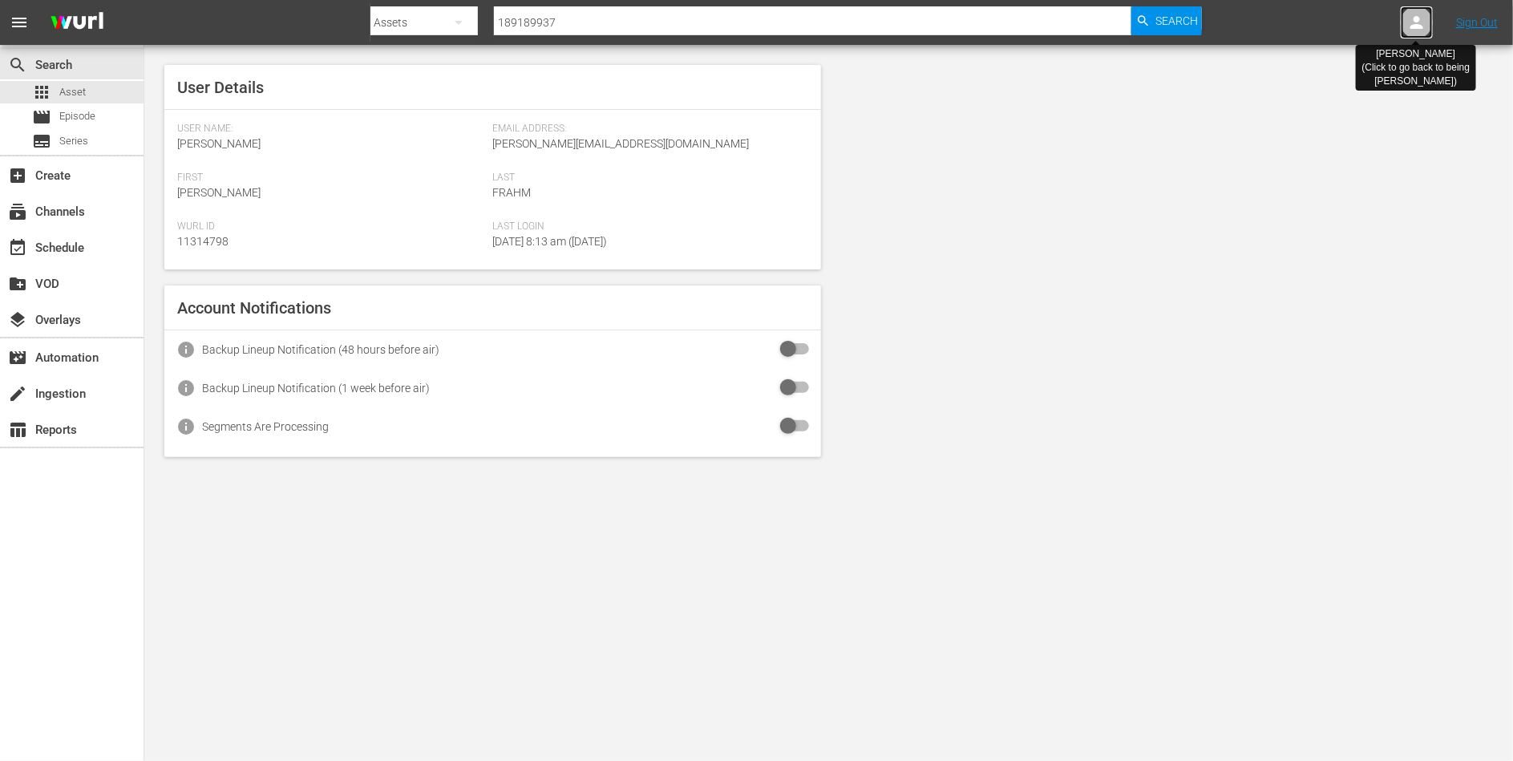
click at [1415, 14] on icon at bounding box center [1416, 22] width 19 height 19
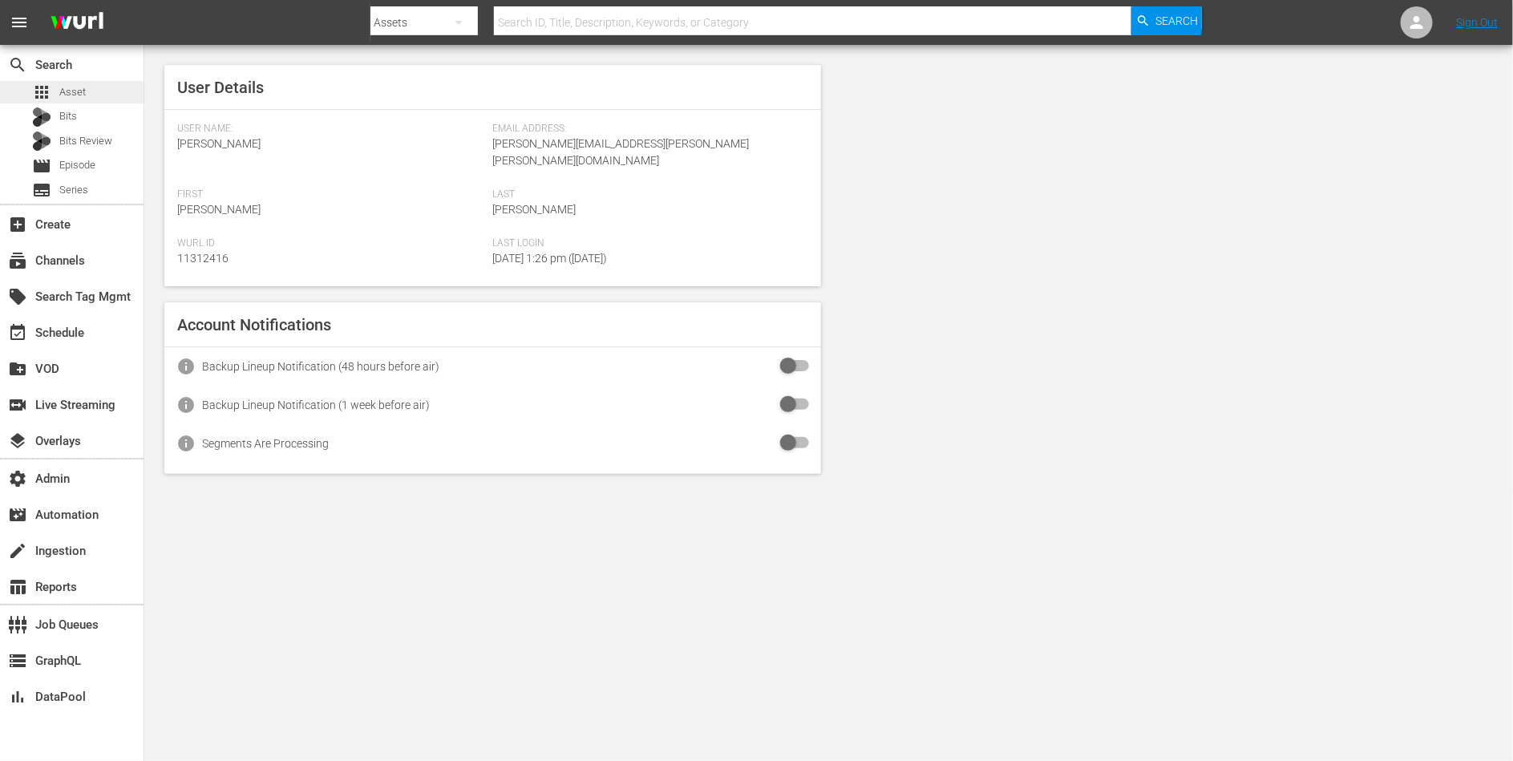
click at [88, 94] on div "apps Asset" at bounding box center [72, 92] width 144 height 22
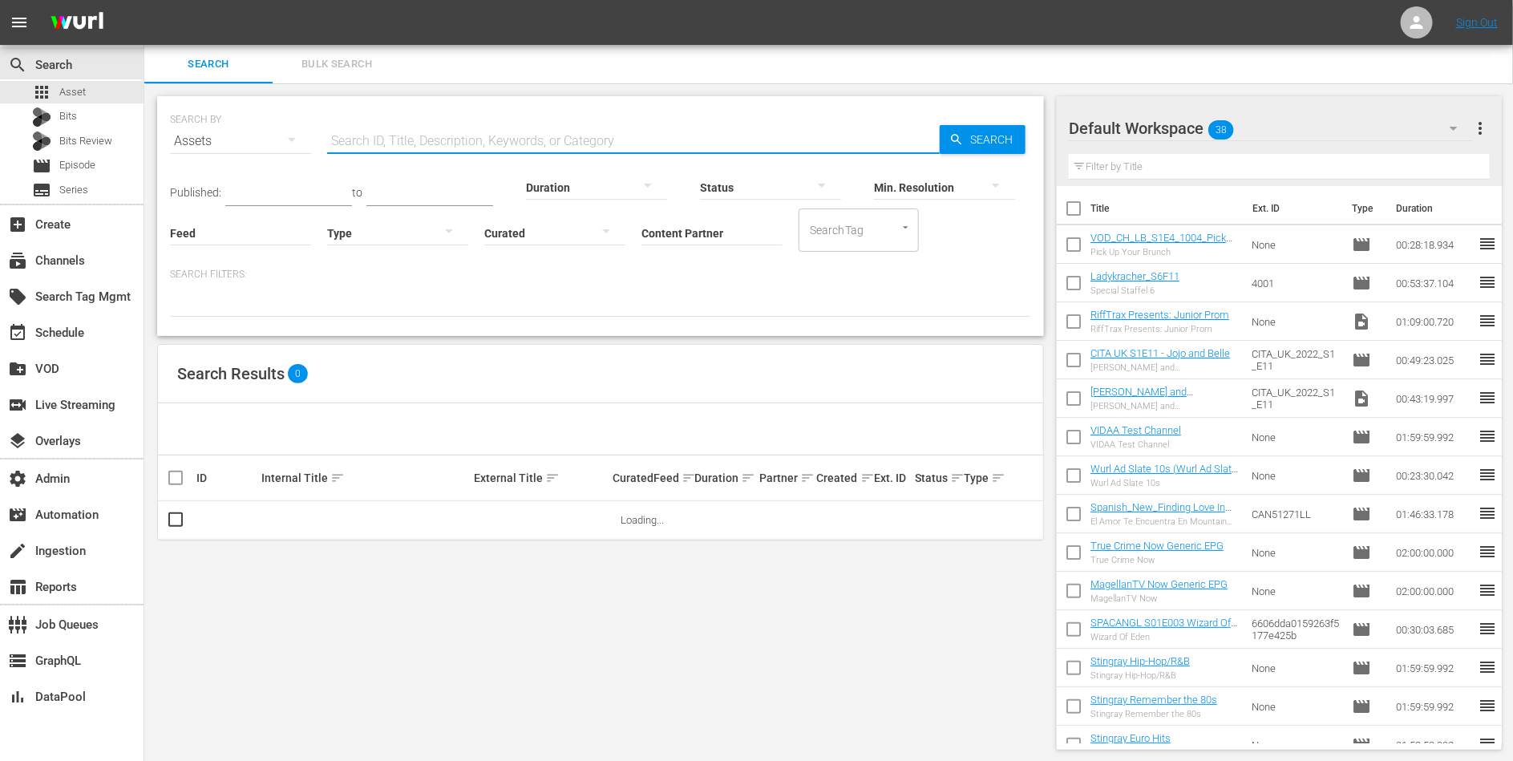
click at [415, 145] on input "text" at bounding box center [633, 141] width 613 height 38
paste input "189189937"
type input "189189937"
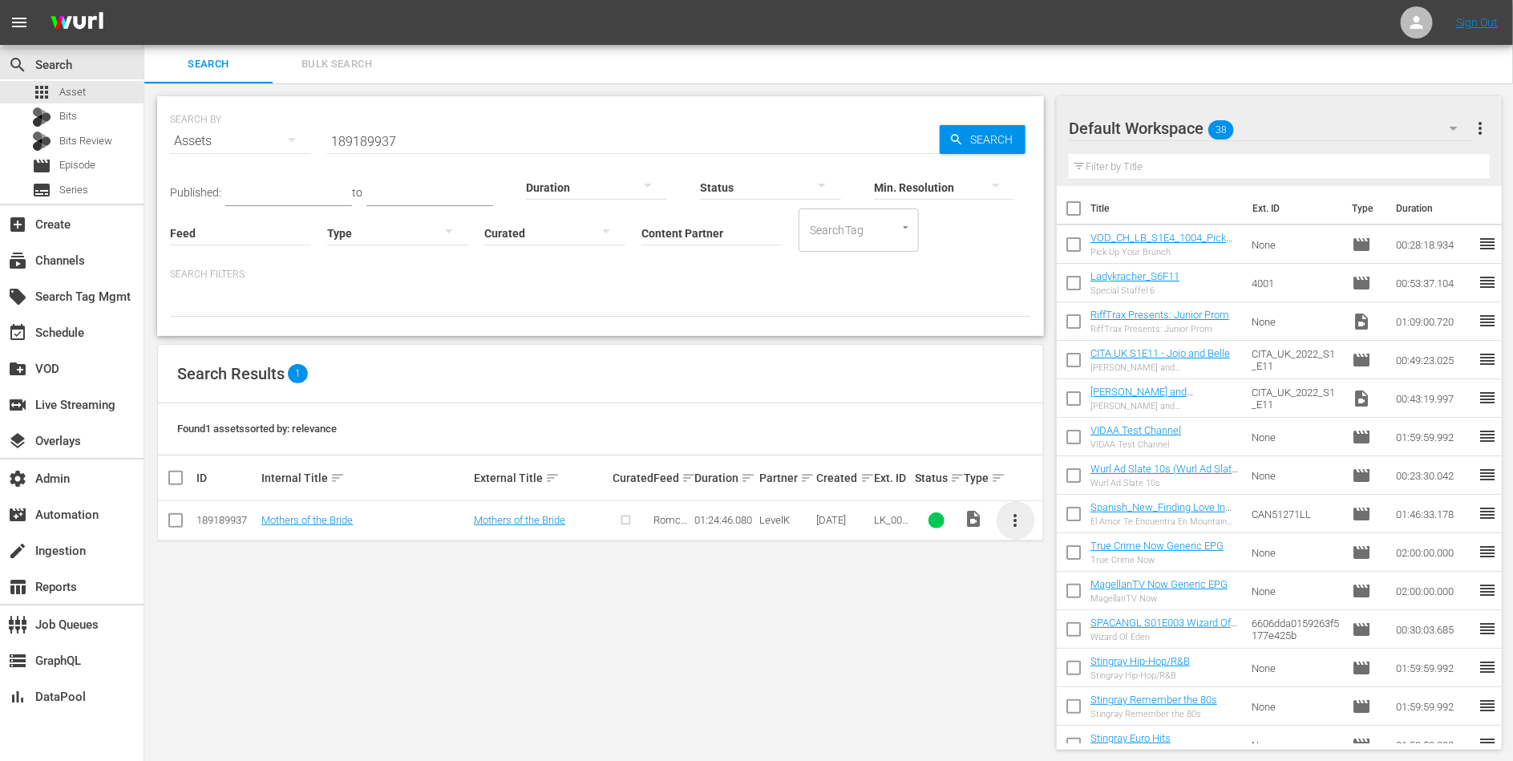
click at [1014, 519] on span "more_vert" at bounding box center [1015, 520] width 19 height 19
click at [856, 661] on div "SEARCH BY Search By Assets Search ID, Title, Description, Keywords, or Category…" at bounding box center [600, 422] width 913 height 679
click at [556, 520] on link "Mothers of the Bride" at bounding box center [519, 520] width 91 height 12
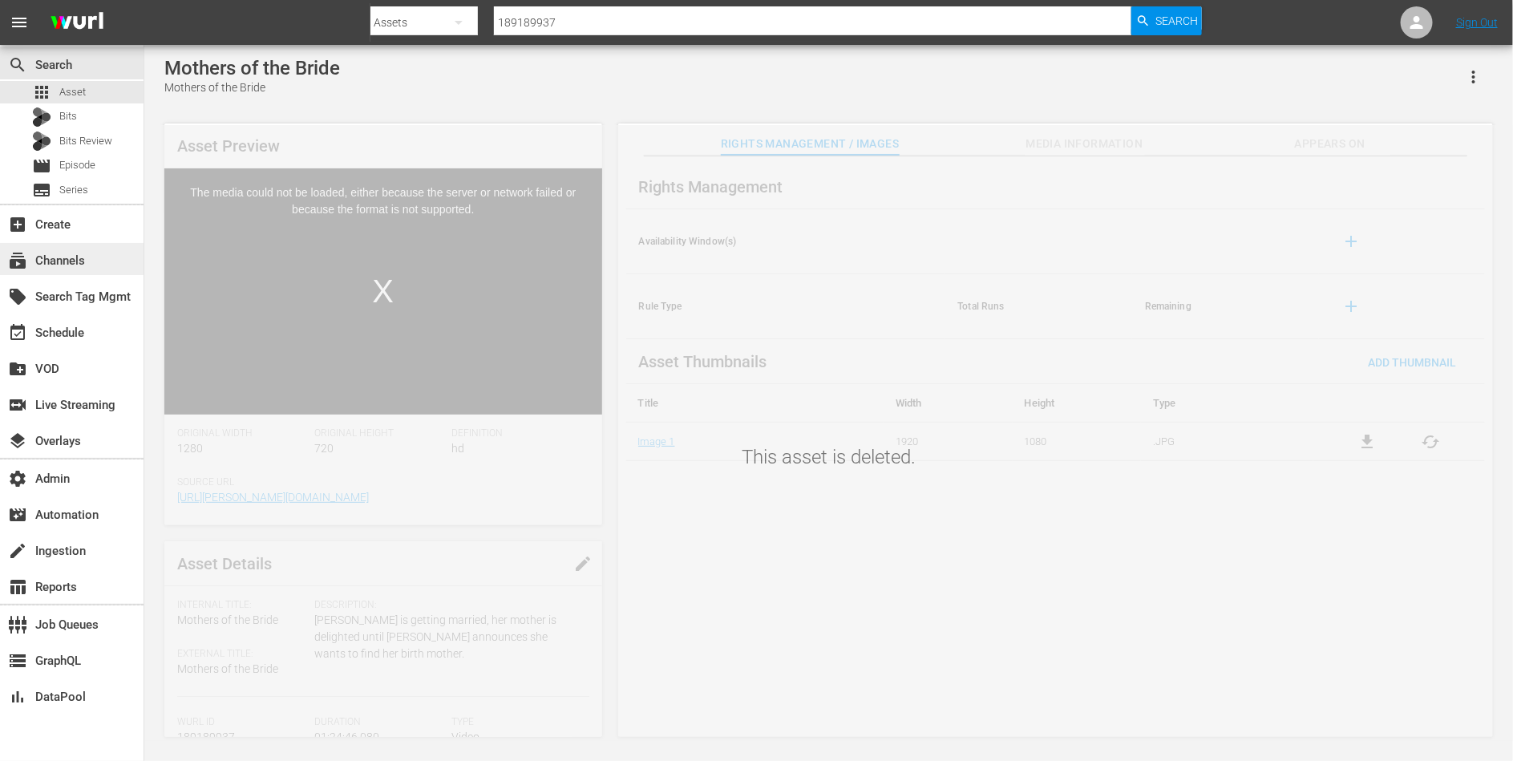
click at [74, 259] on div "subscriptions Channels" at bounding box center [45, 258] width 90 height 14
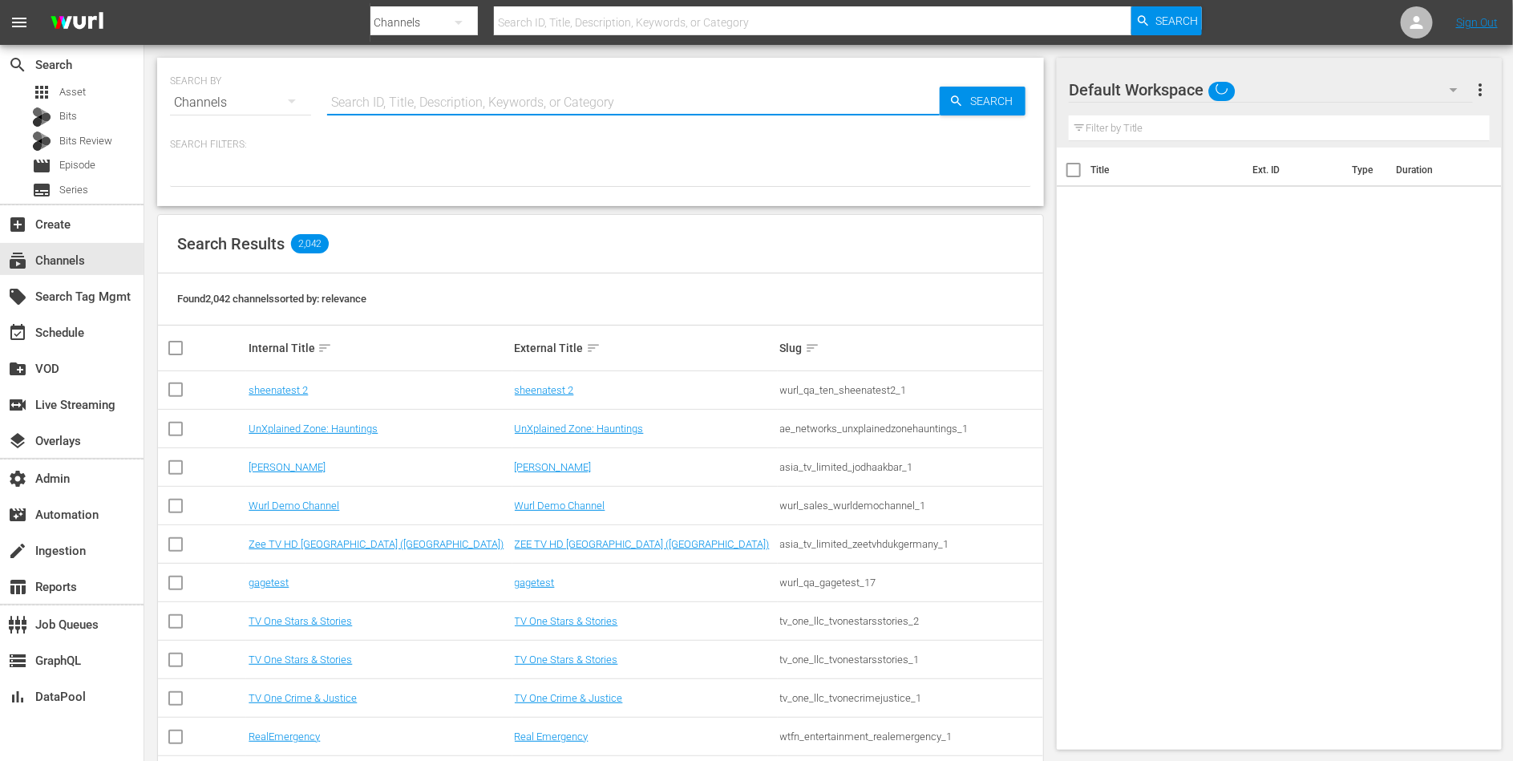
click at [379, 111] on input "text" at bounding box center [633, 102] width 613 height 38
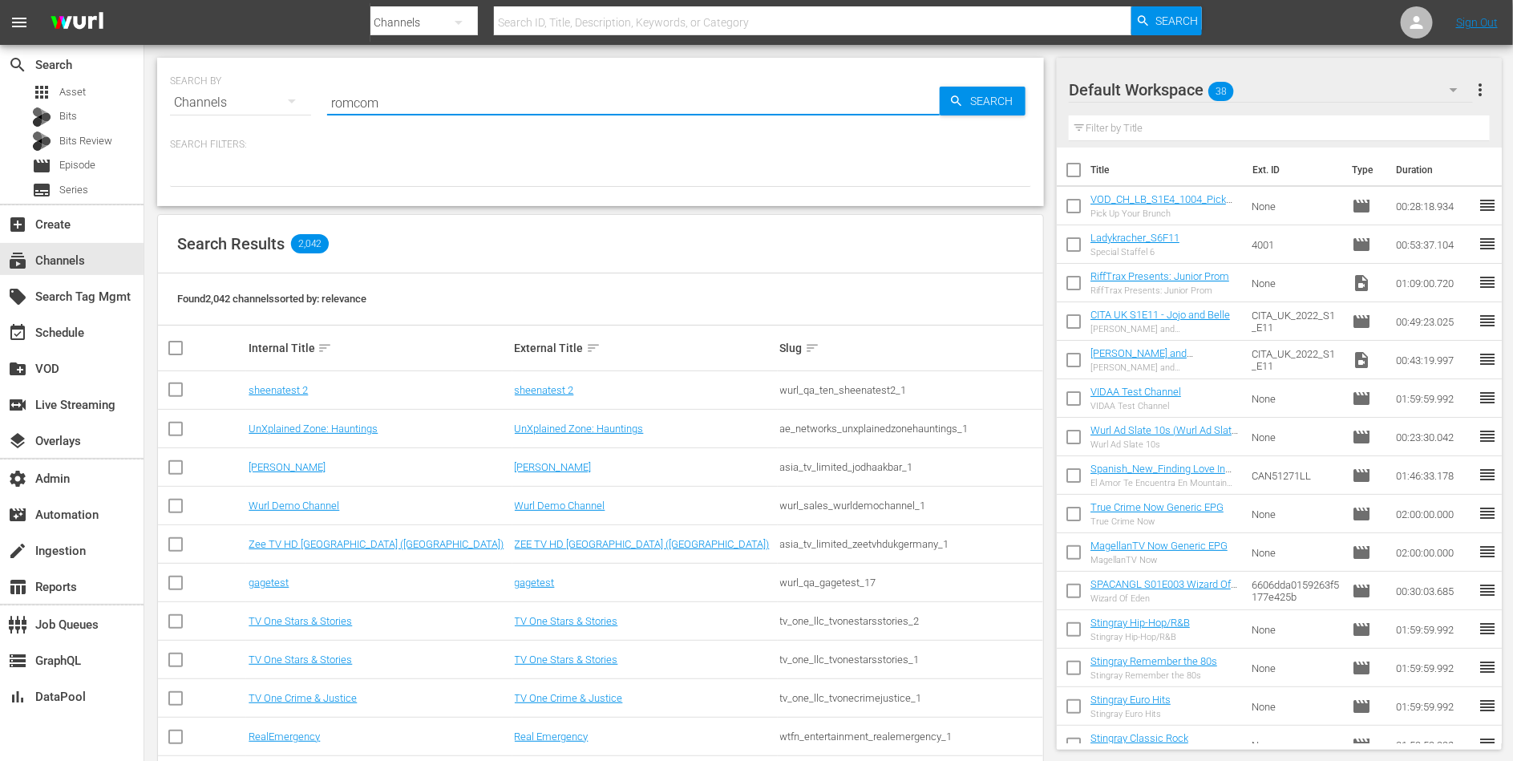
type input "romcom"
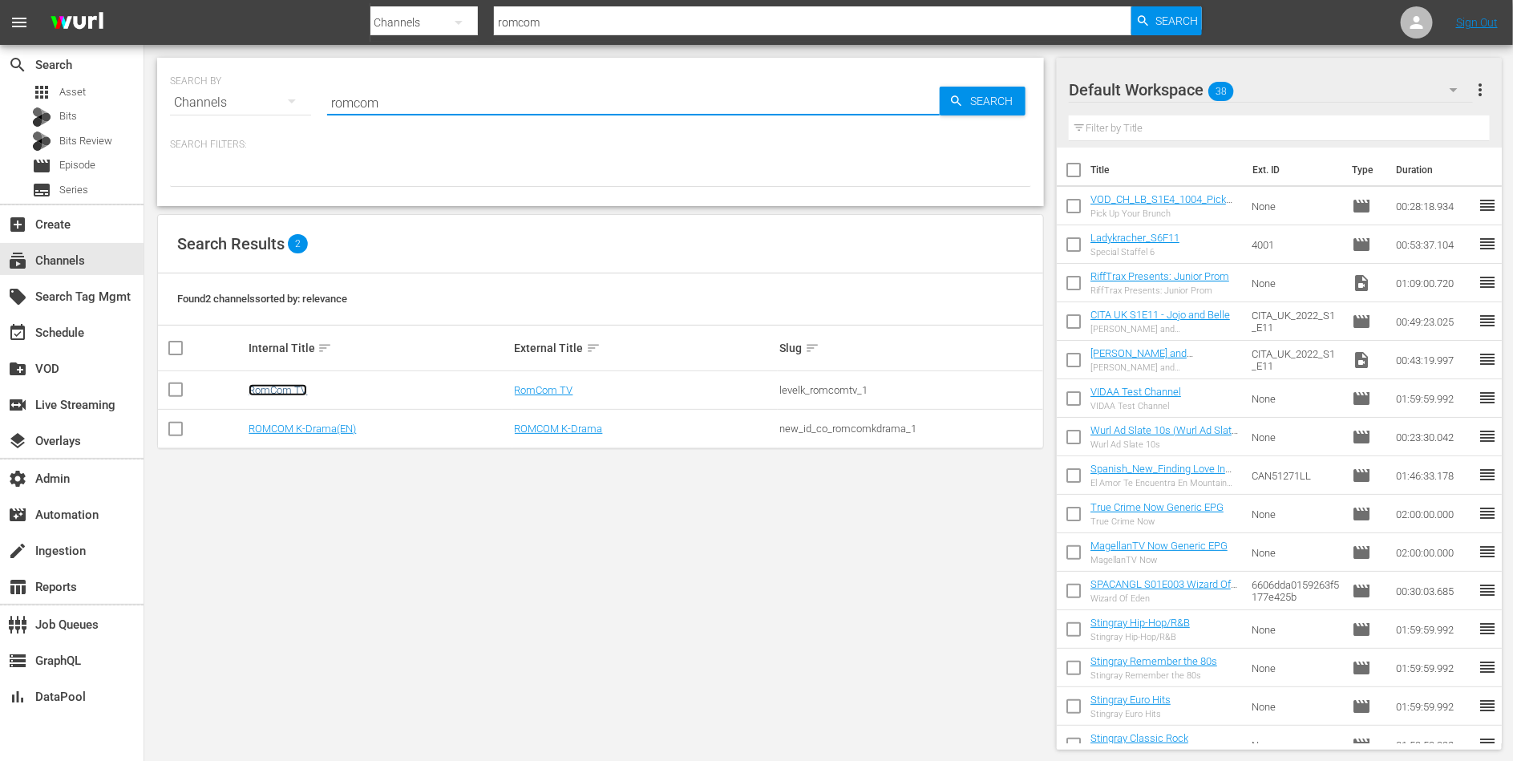
click at [292, 386] on link "RomCom TV" at bounding box center [278, 390] width 59 height 12
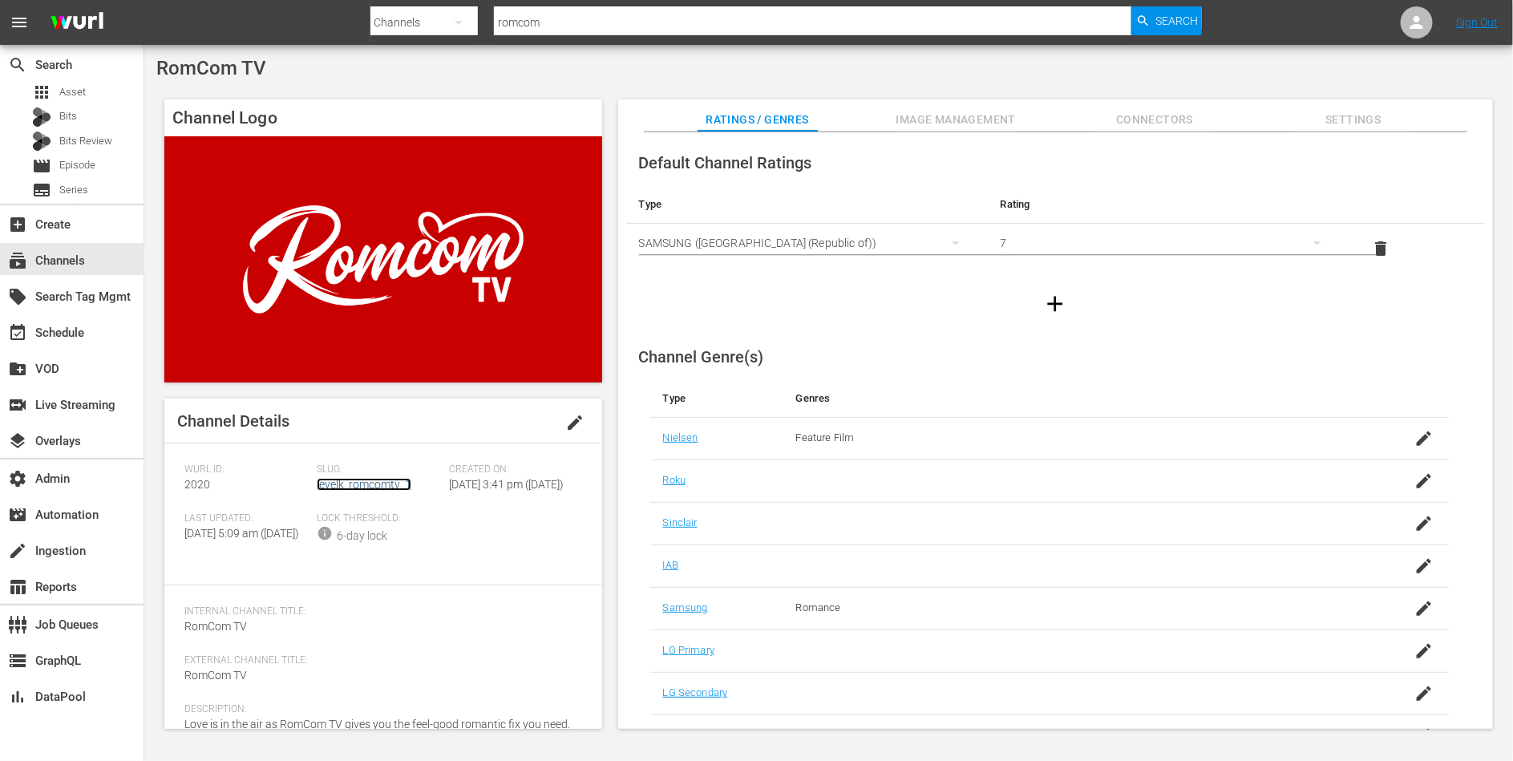
click at [363, 488] on link "levelk_romcomtv_1" at bounding box center [364, 484] width 95 height 13
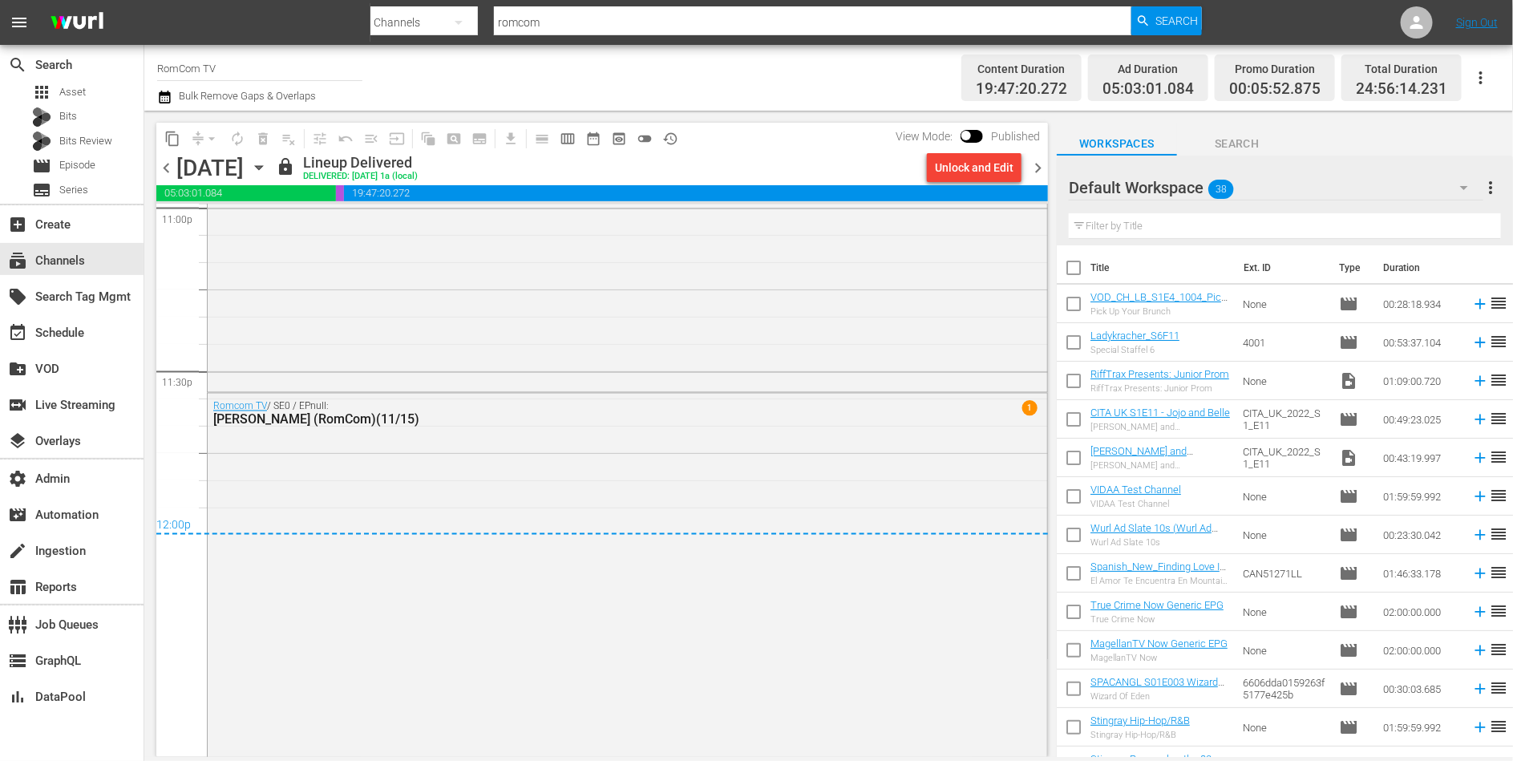
scroll to position [7390, 0]
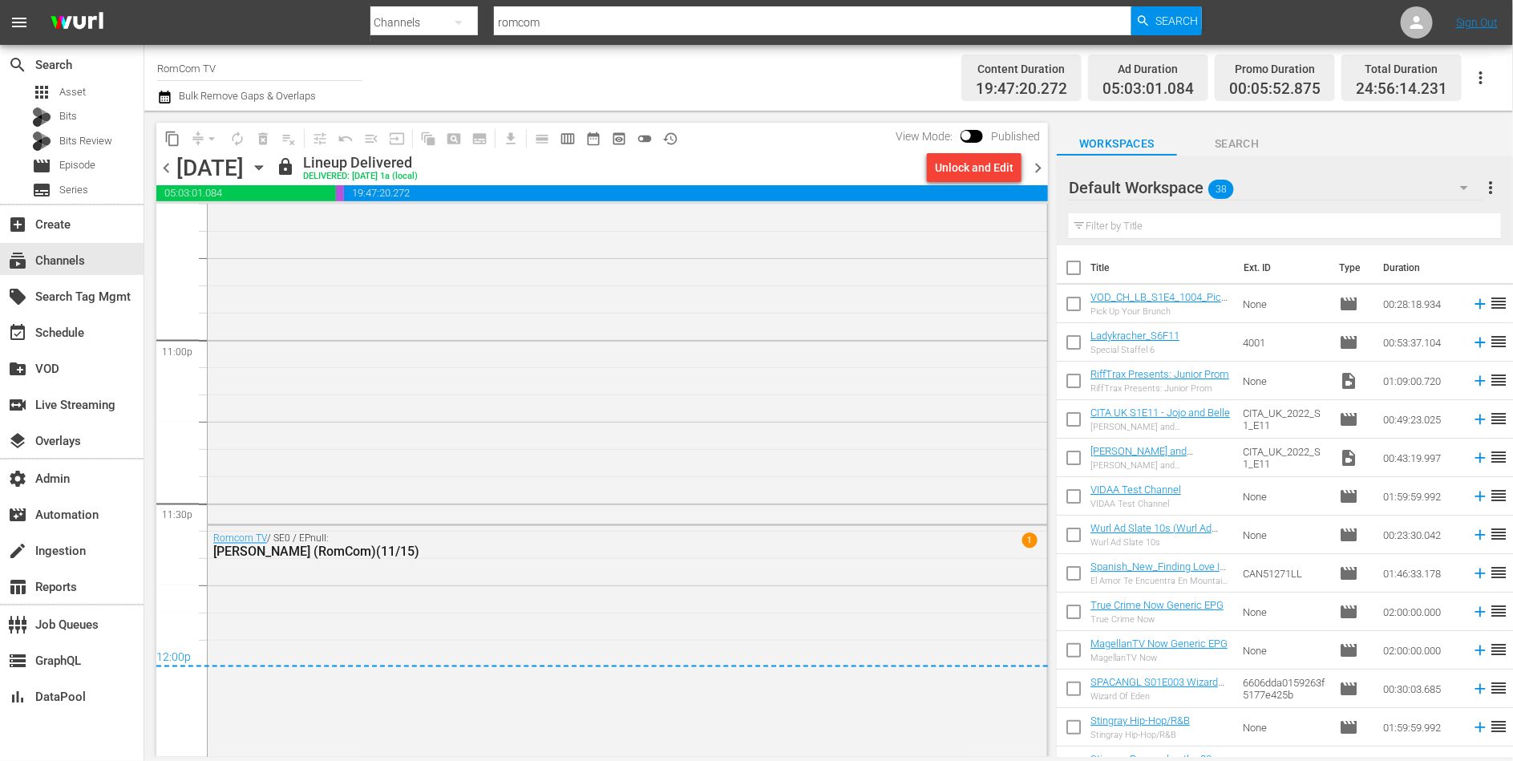
click at [551, 26] on input "romcom" at bounding box center [813, 22] width 638 height 38
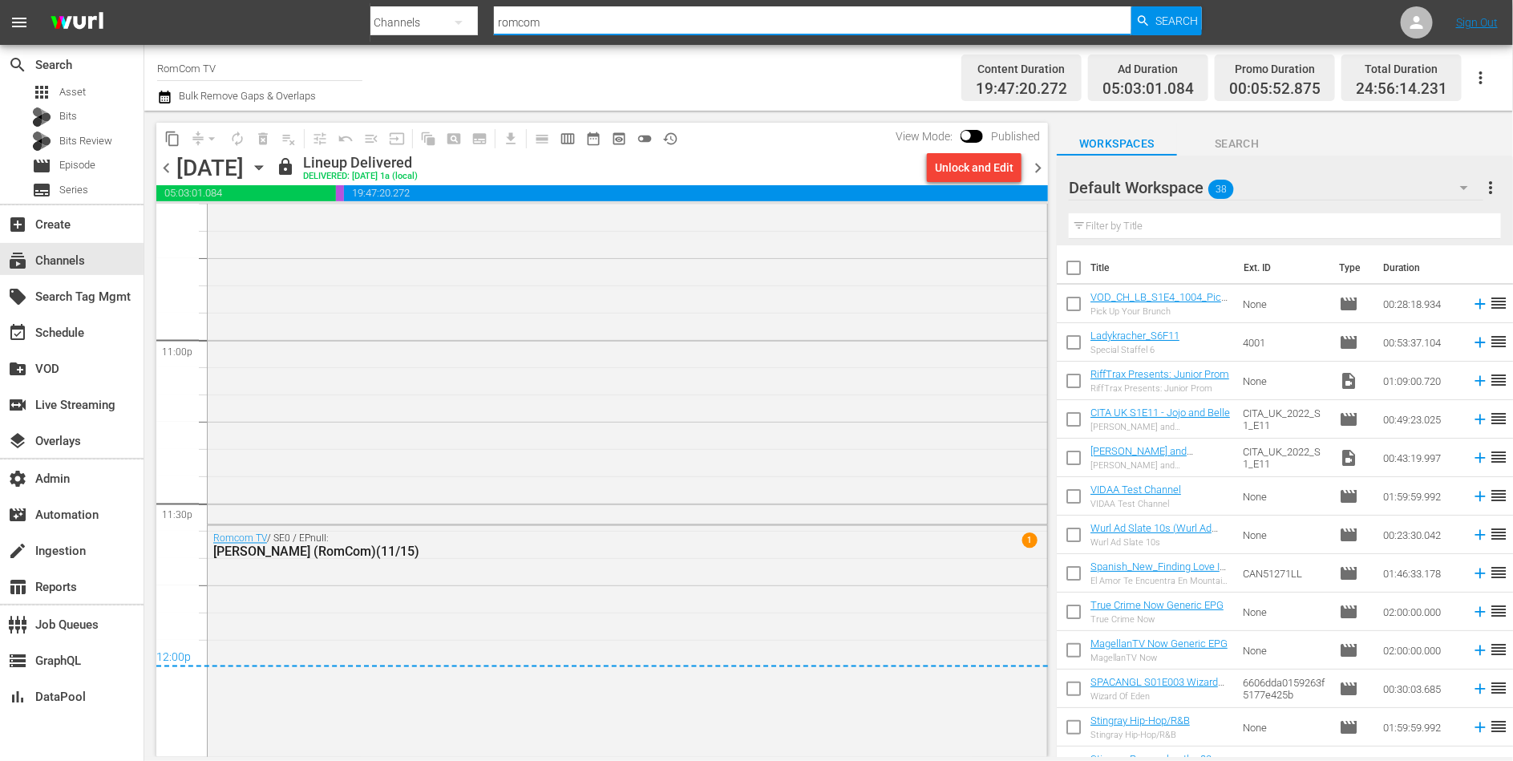
click at [551, 26] on input "romcom" at bounding box center [813, 22] width 638 height 38
paste input "amc_networks_acorntvmysteries_1"
type input "amc_networks_acorntvmysteries_1"
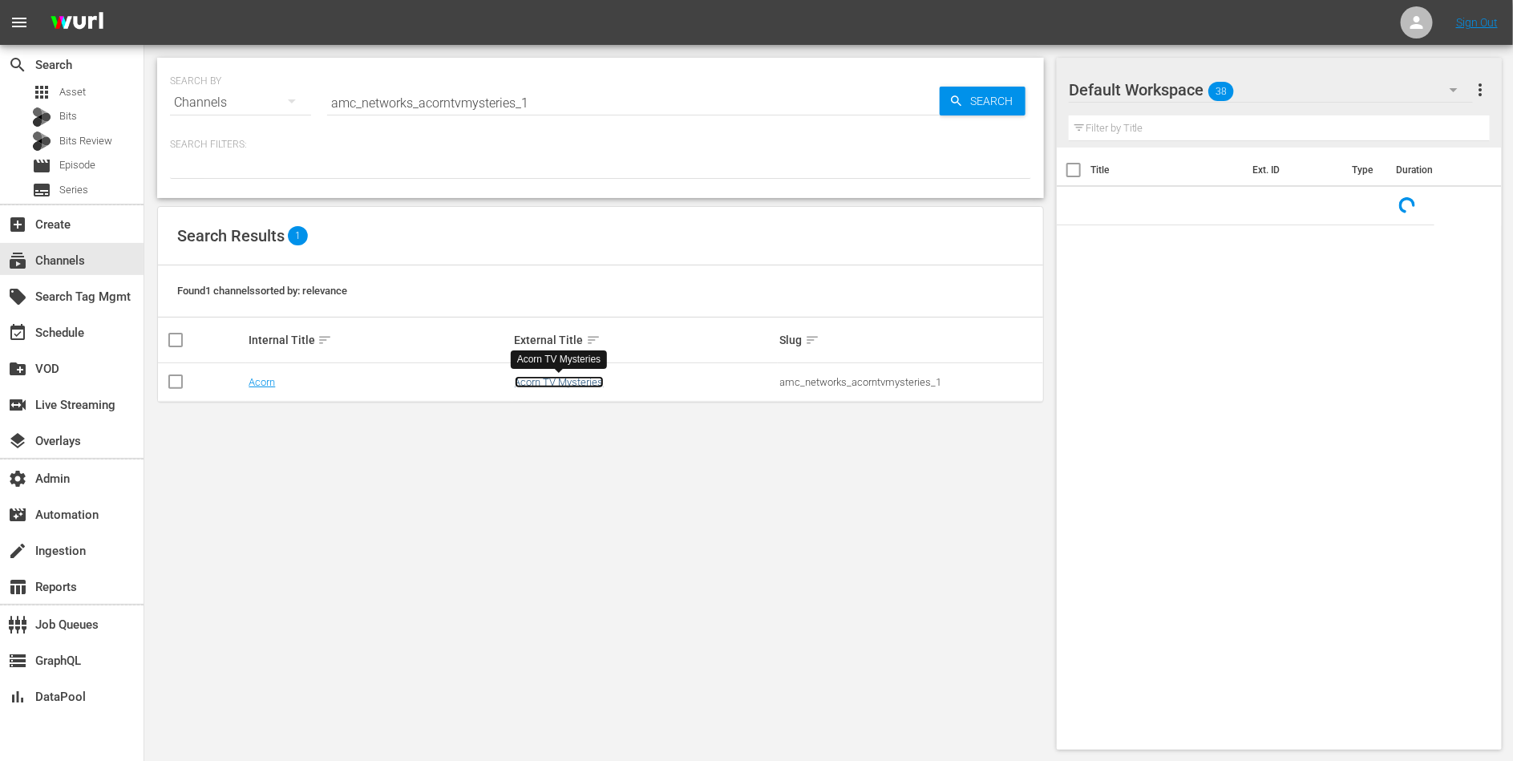
click at [556, 381] on link "Acorn TV Mysteries" at bounding box center [559, 382] width 89 height 12
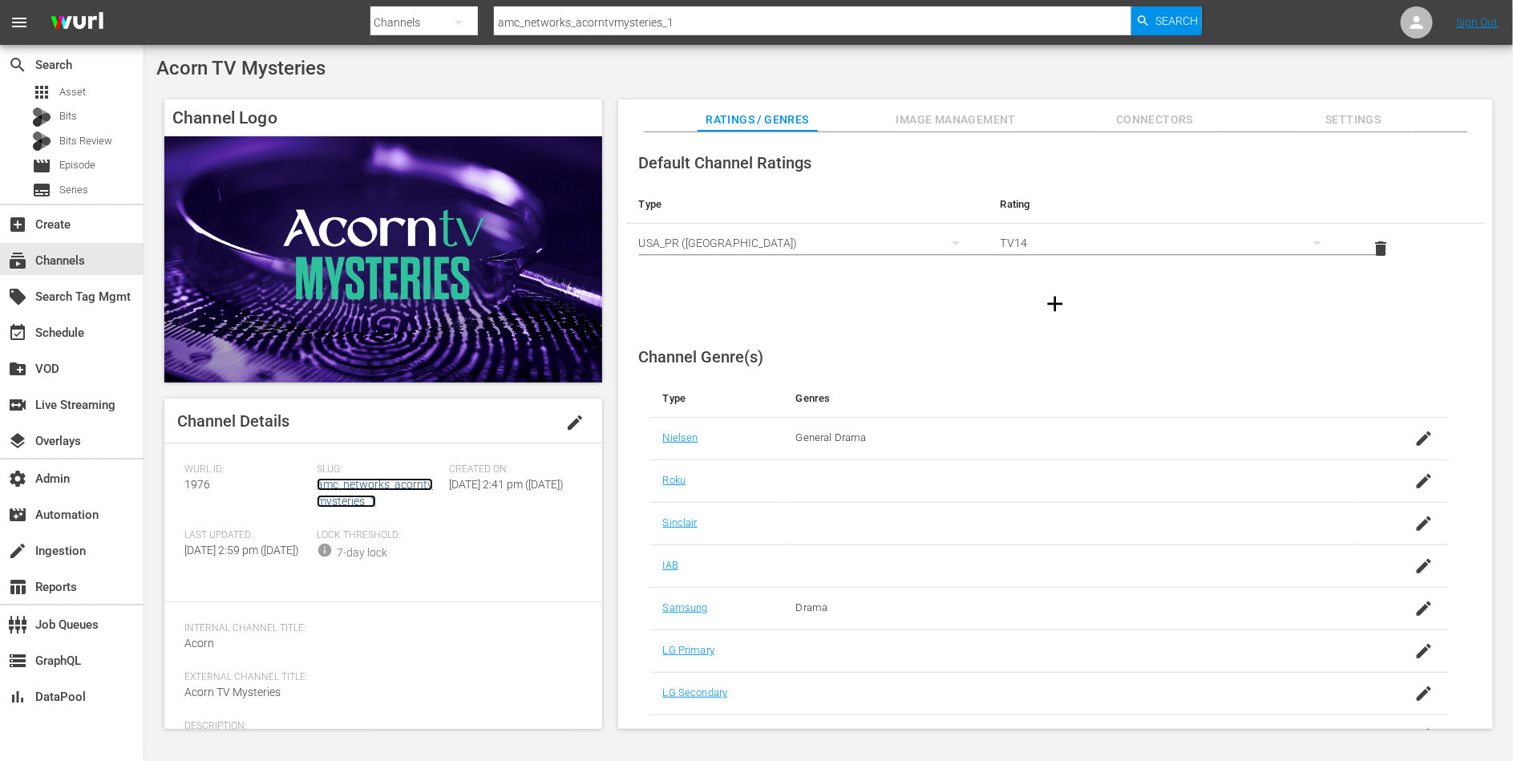
click at [405, 486] on link "amc_networks_acorntvmysteries_1" at bounding box center [375, 493] width 116 height 30
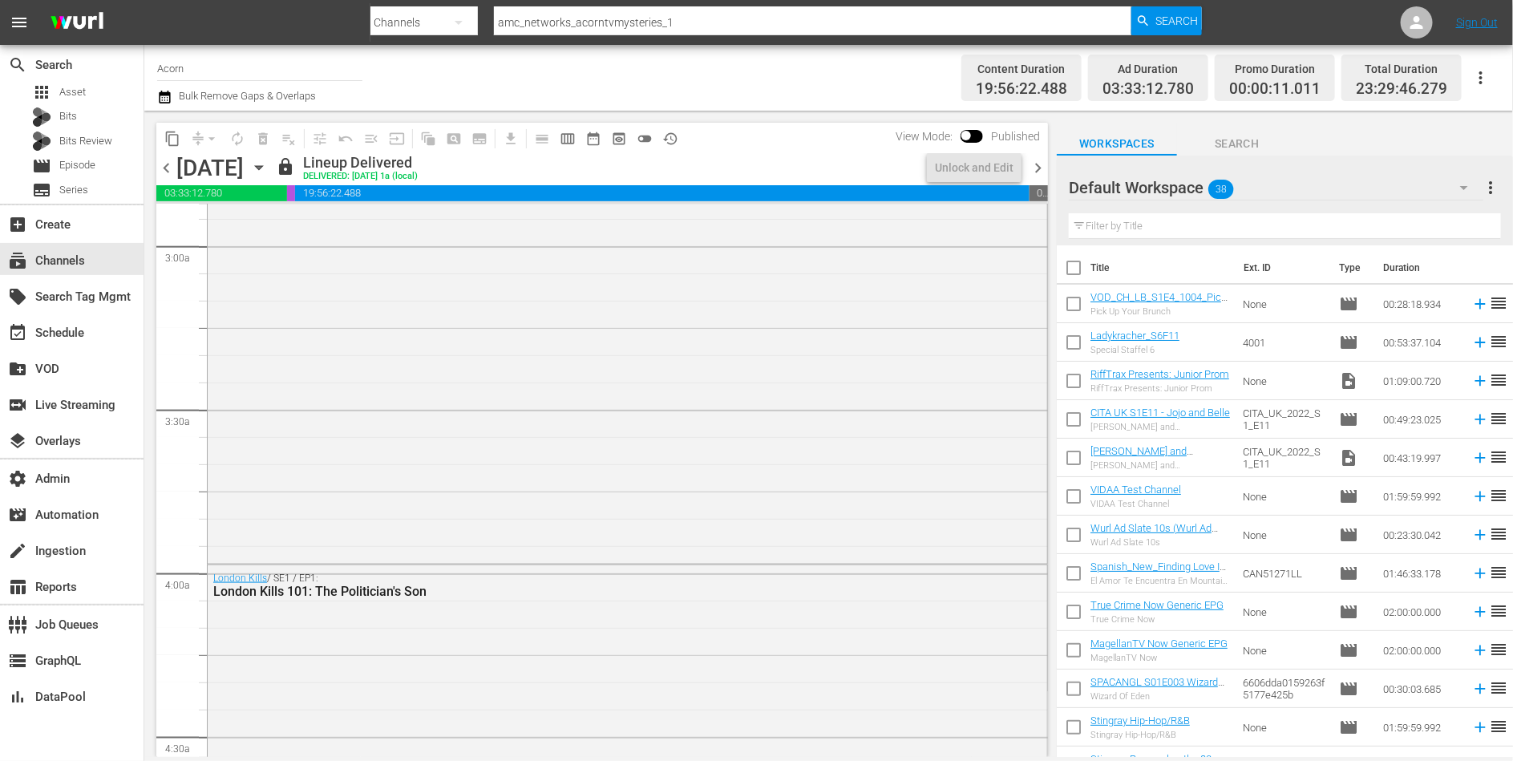
scroll to position [1167, 0]
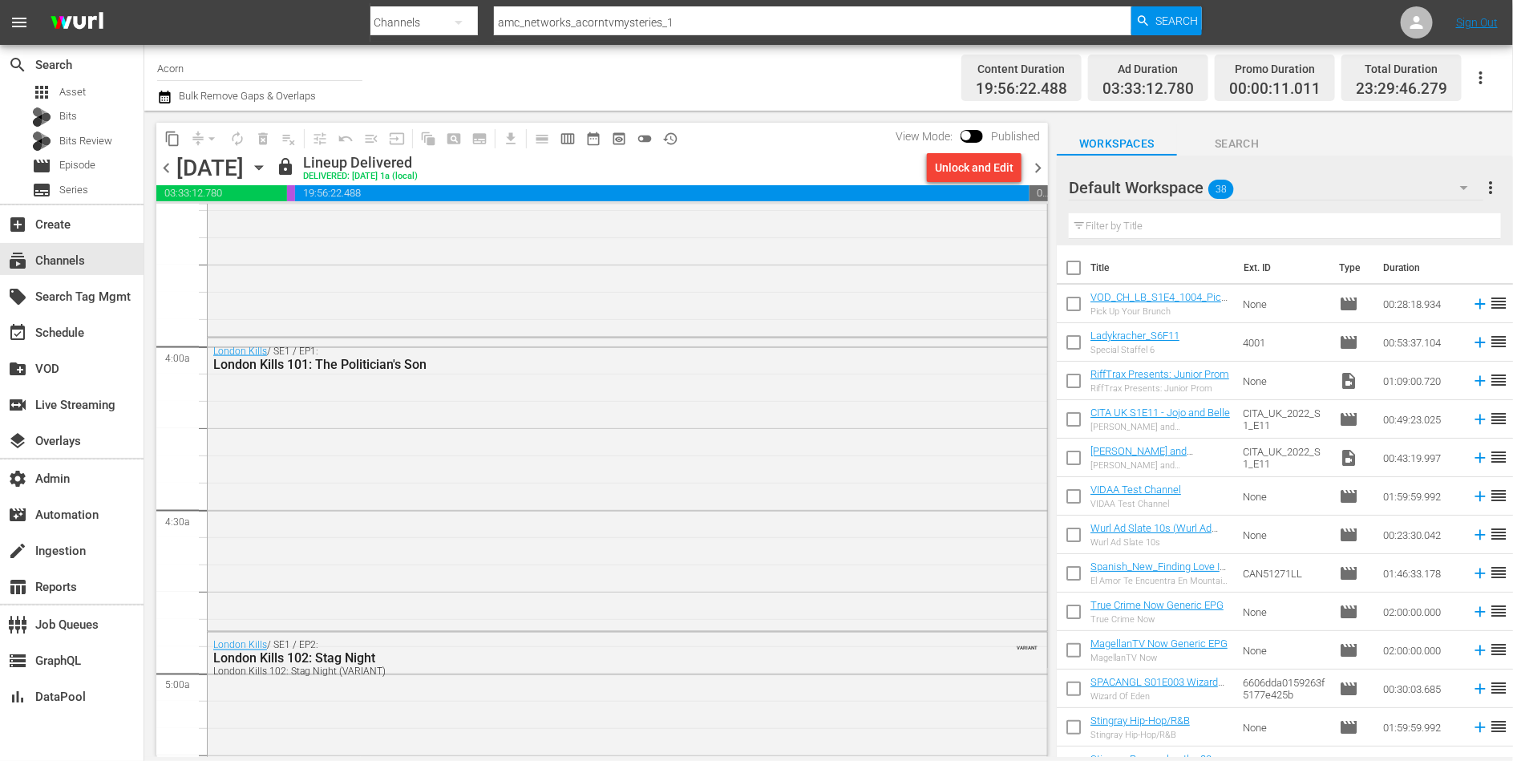
click at [405, 486] on div "London Kills / SE1 / EP1: London Kills 101: The Politician's Son" at bounding box center [628, 482] width 840 height 289
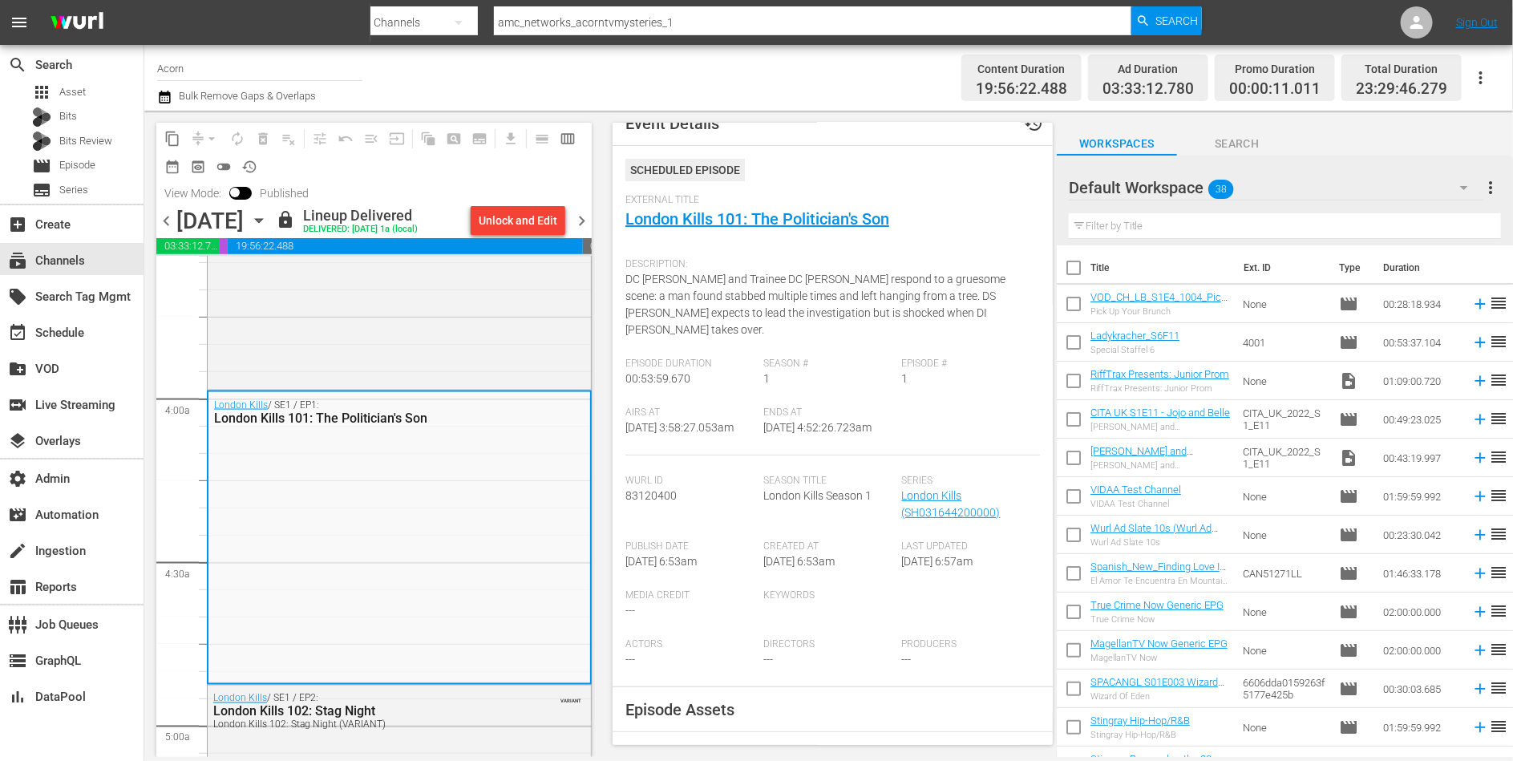
scroll to position [0, 0]
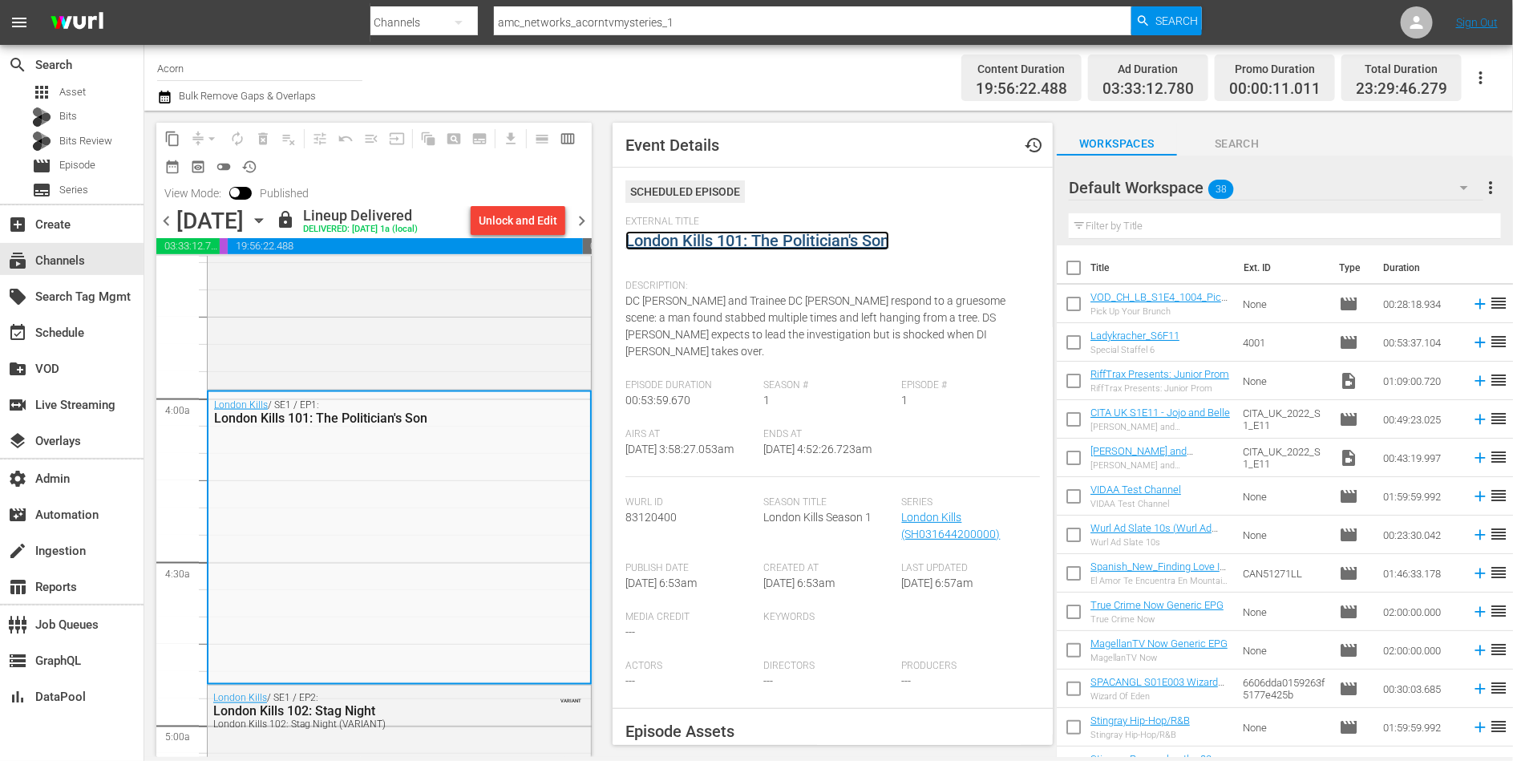
click at [734, 245] on link "London Kills 101: The Politician's Son" at bounding box center [757, 240] width 264 height 19
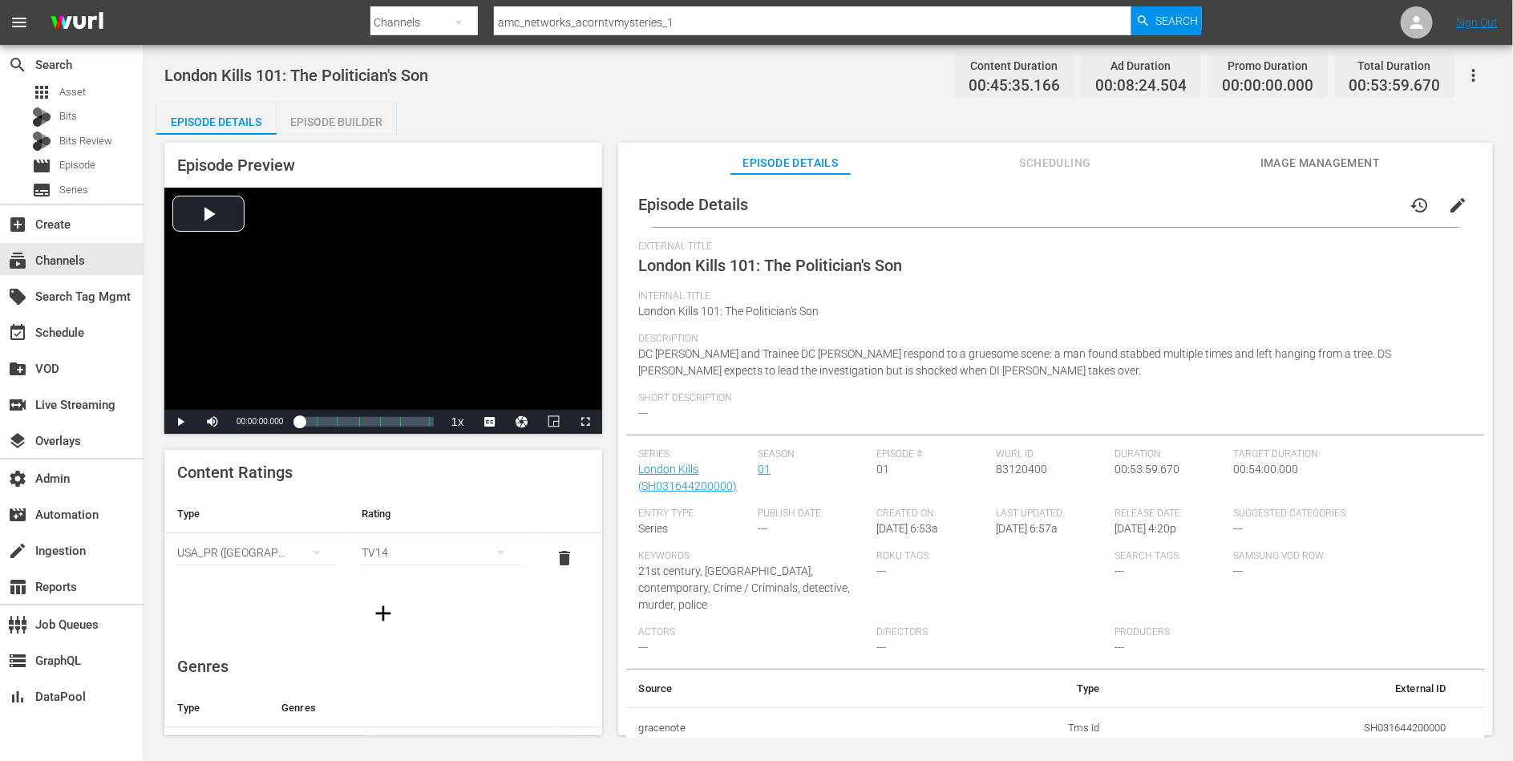
click at [324, 96] on div "London Kills 101: The Politician's Son Content Duration 00:45:35.166 Ad Duratio…" at bounding box center [828, 391] width 1369 height 693
click at [324, 106] on div "Episode Builder" at bounding box center [337, 122] width 120 height 38
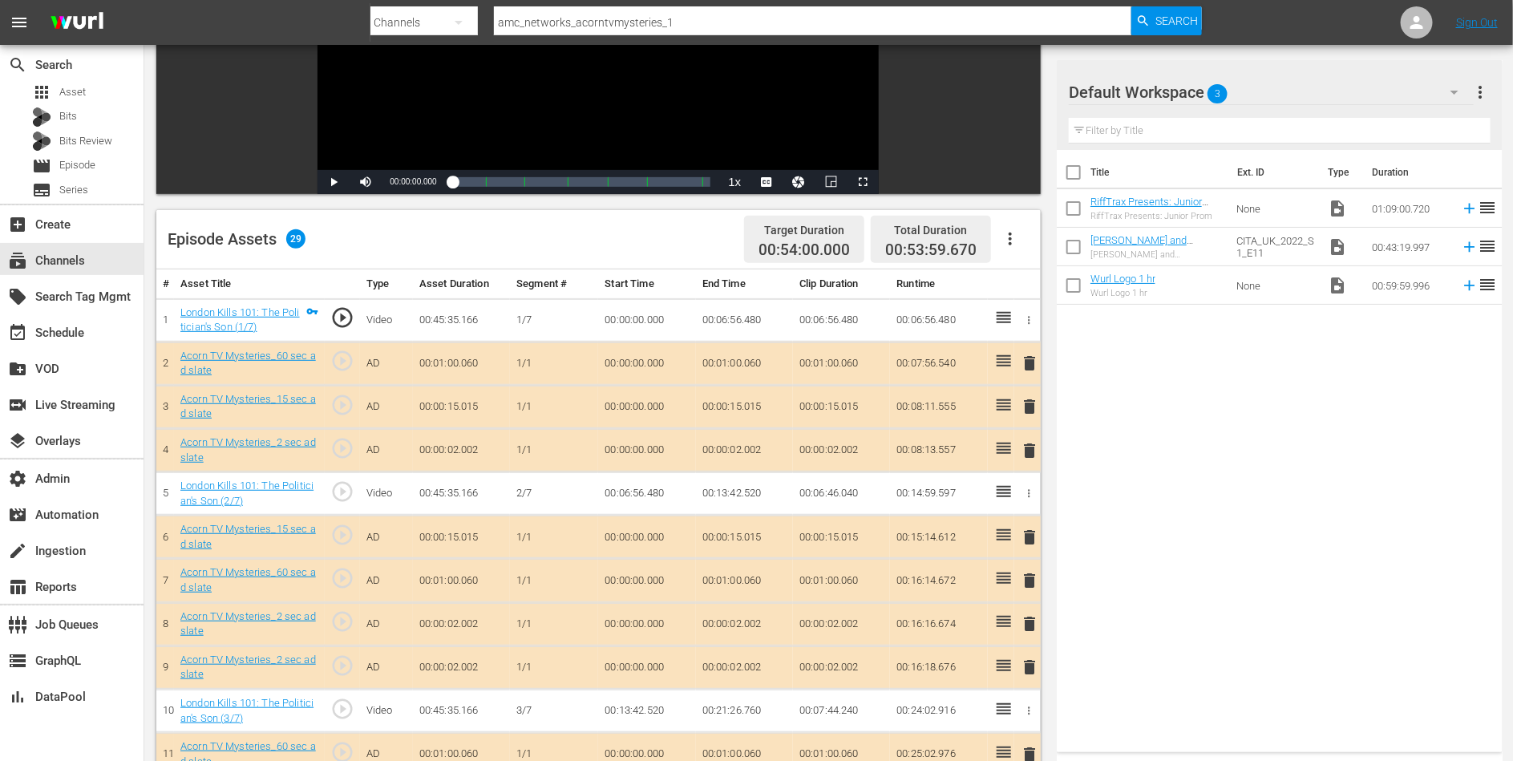
scroll to position [265, 0]
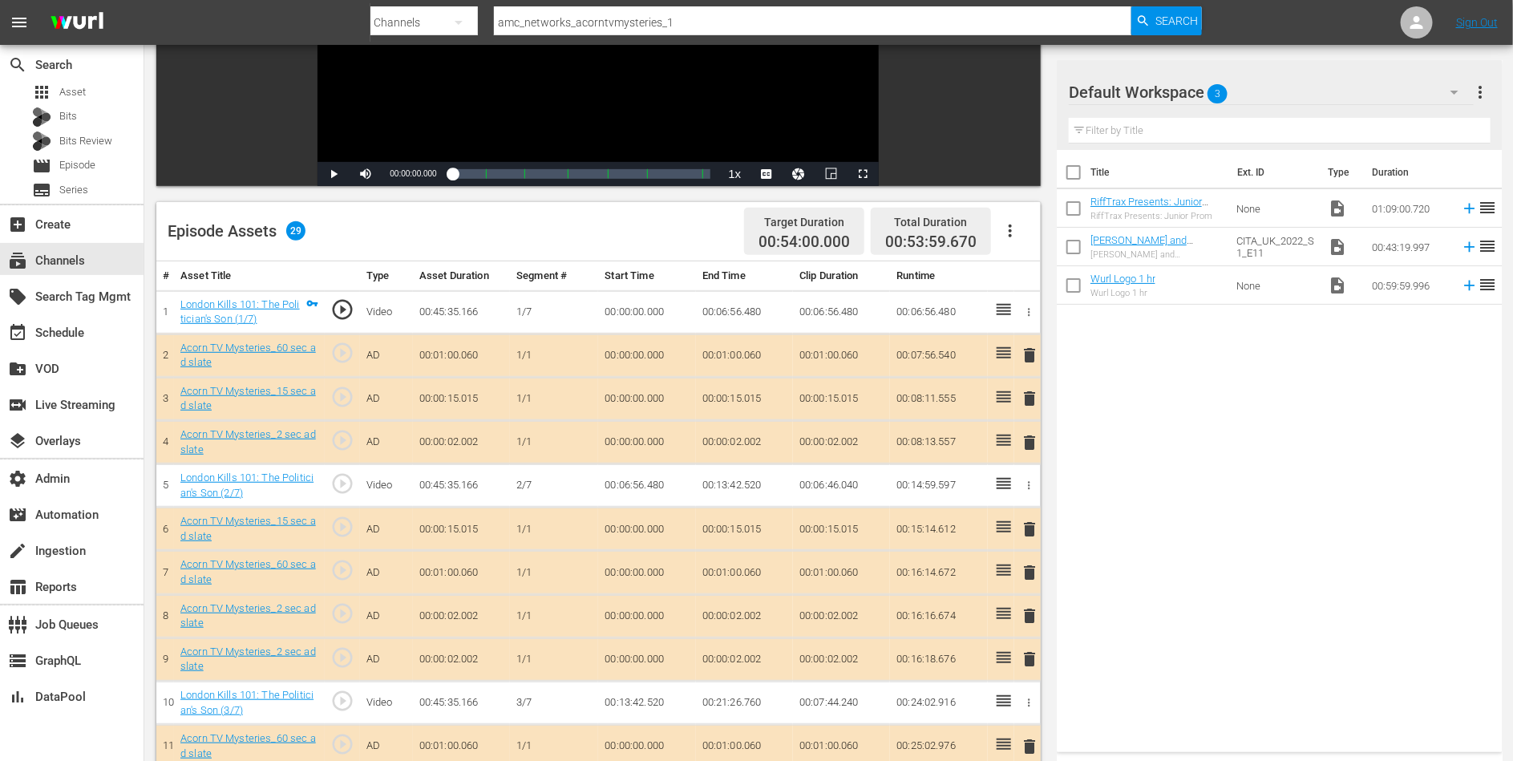
click at [344, 528] on span "play_circle_outline" at bounding box center [343, 527] width 24 height 24
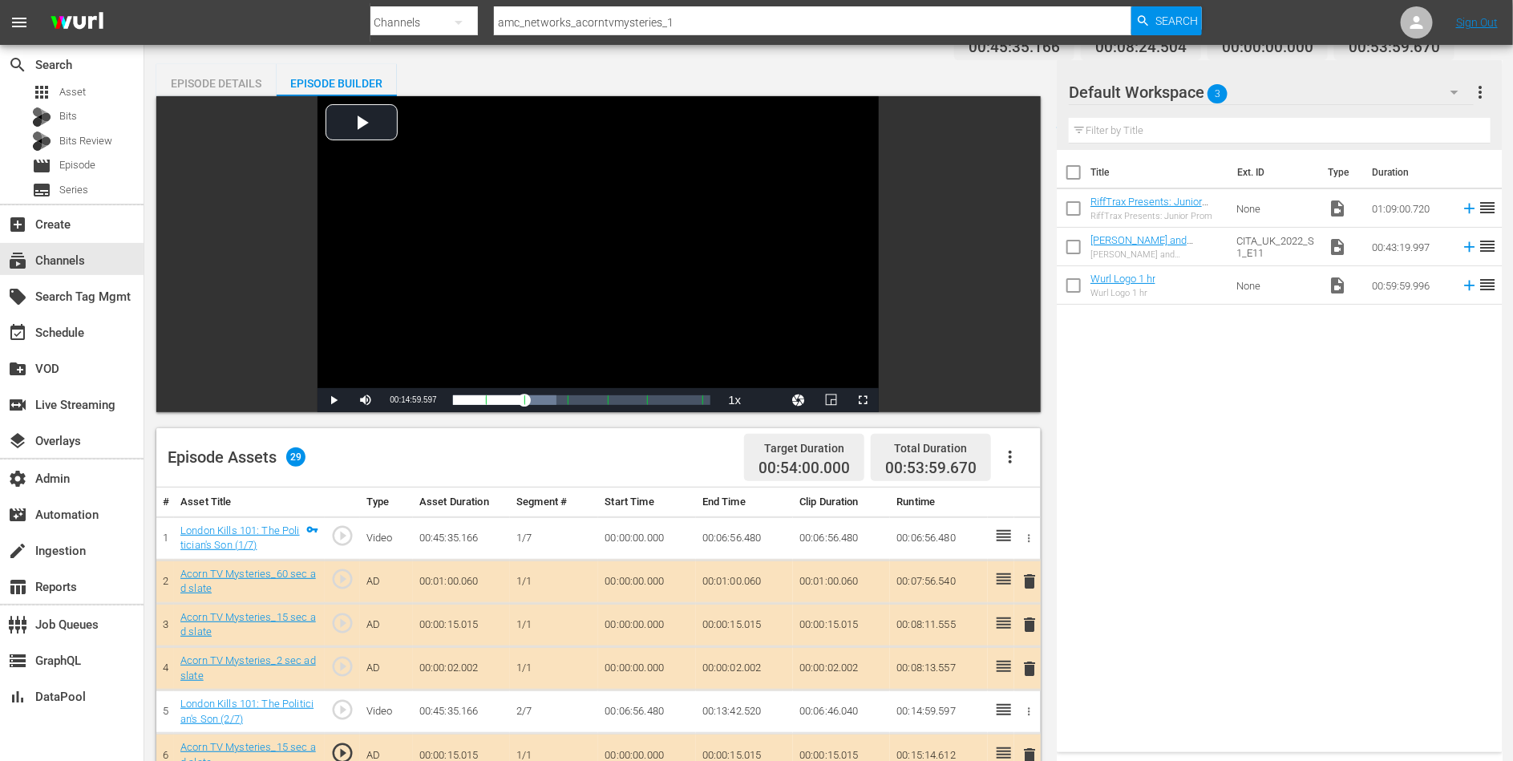
scroll to position [28, 0]
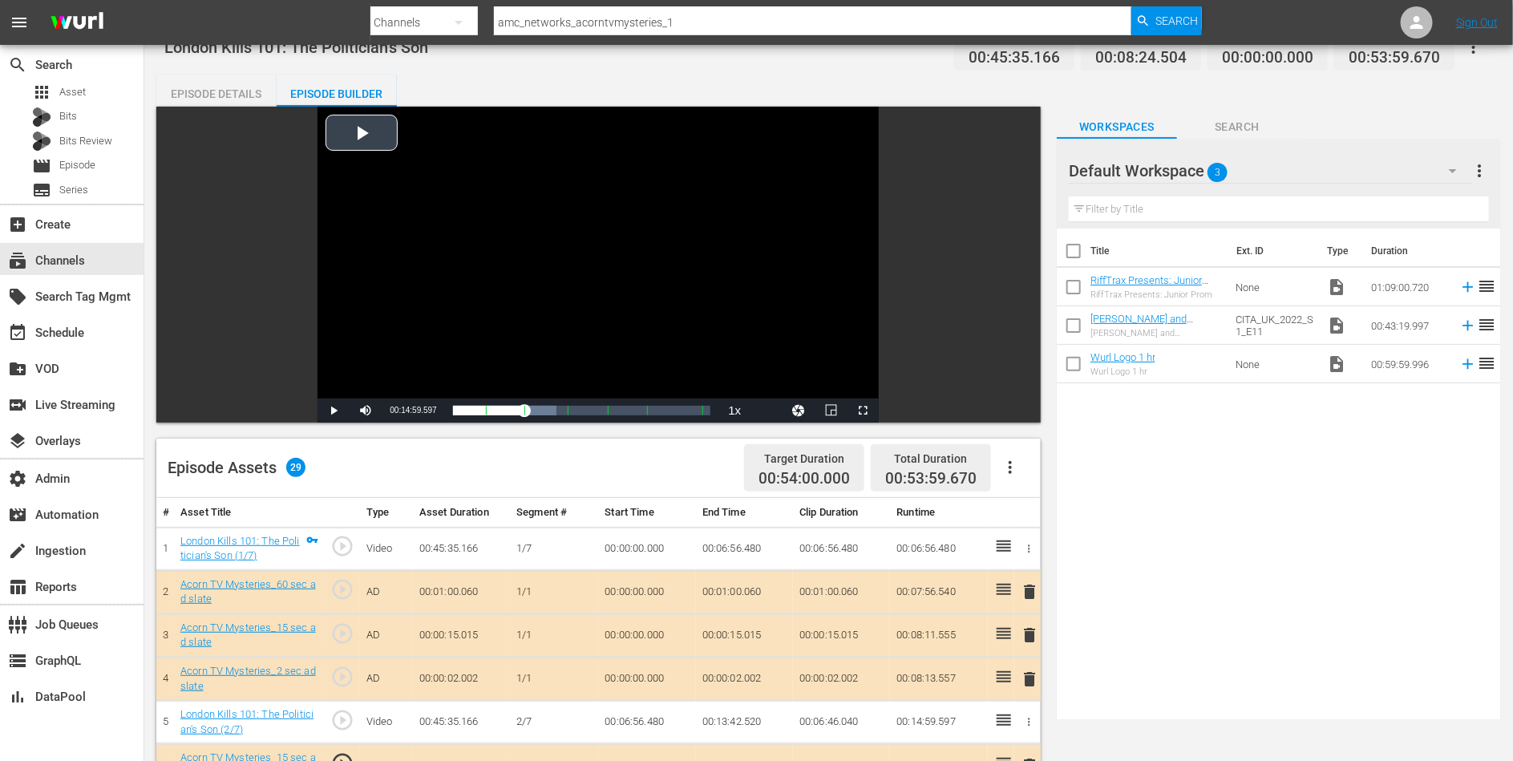
click at [364, 285] on div "Video Player" at bounding box center [598, 253] width 561 height 292
click at [334, 411] on span "Video Player" at bounding box center [334, 411] width 0 height 0
